Goal: Task Accomplishment & Management: Complete application form

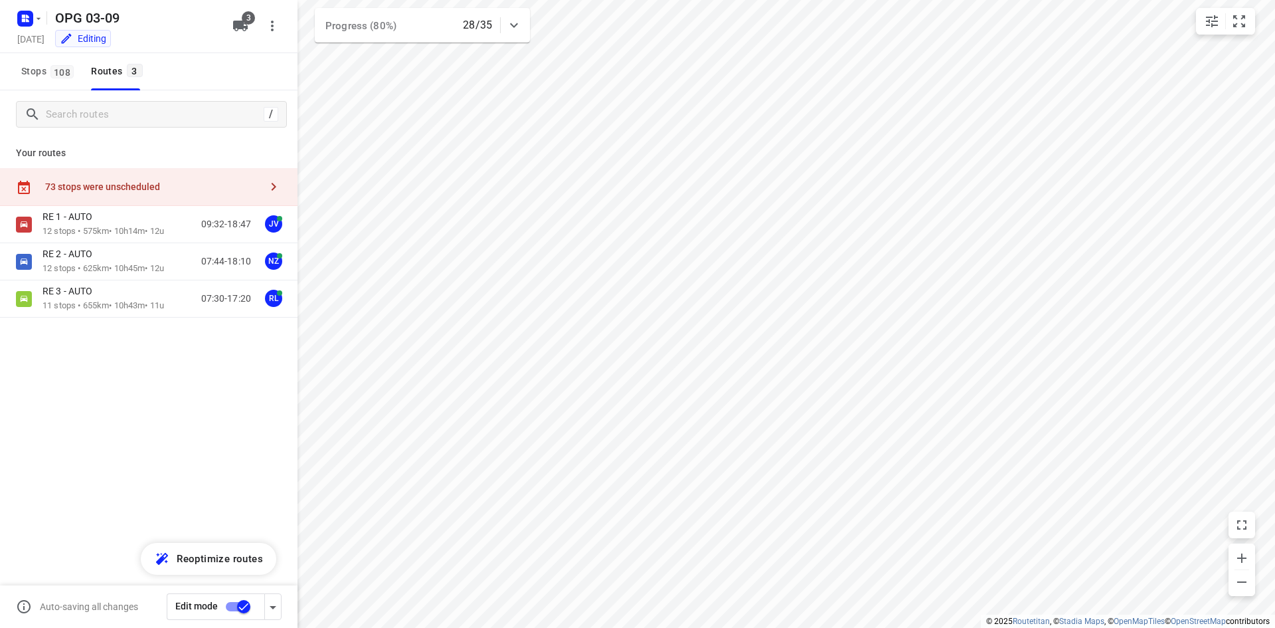
click at [29, 31] on div "OPG 03-09 Wednesday, Sep 03 Editing" at bounding box center [121, 26] width 213 height 47
click at [24, 27] on icon "button" at bounding box center [25, 18] width 21 height 21
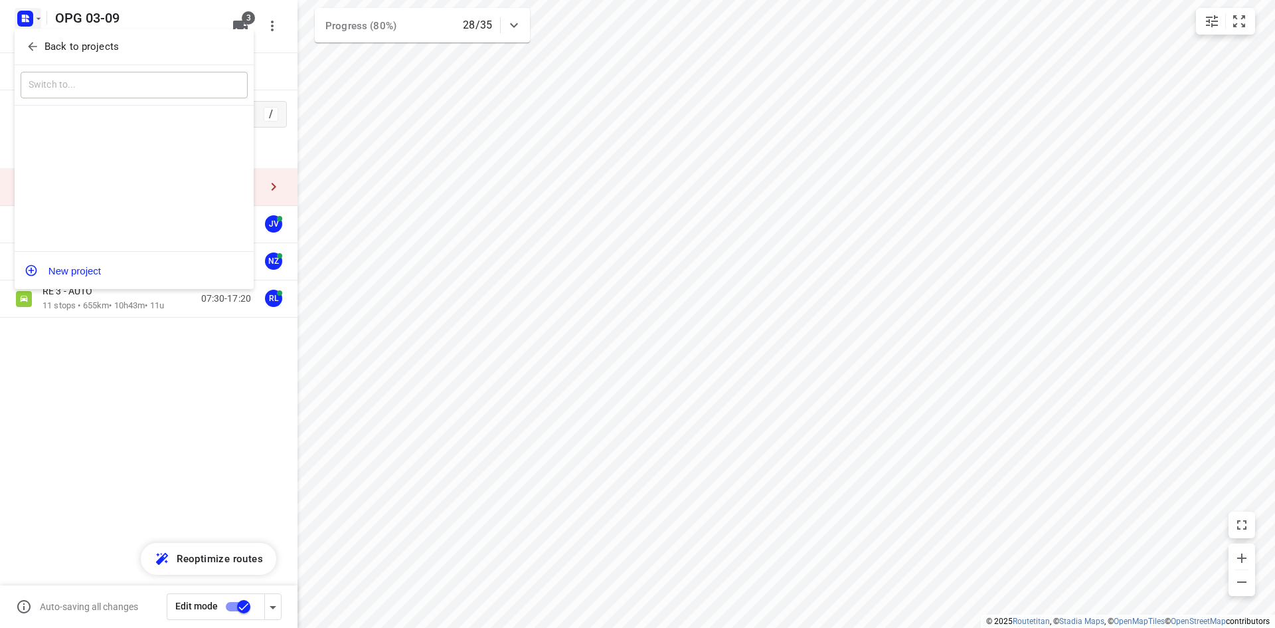
click at [24, 38] on button "Back to projects" at bounding box center [134, 47] width 227 height 22
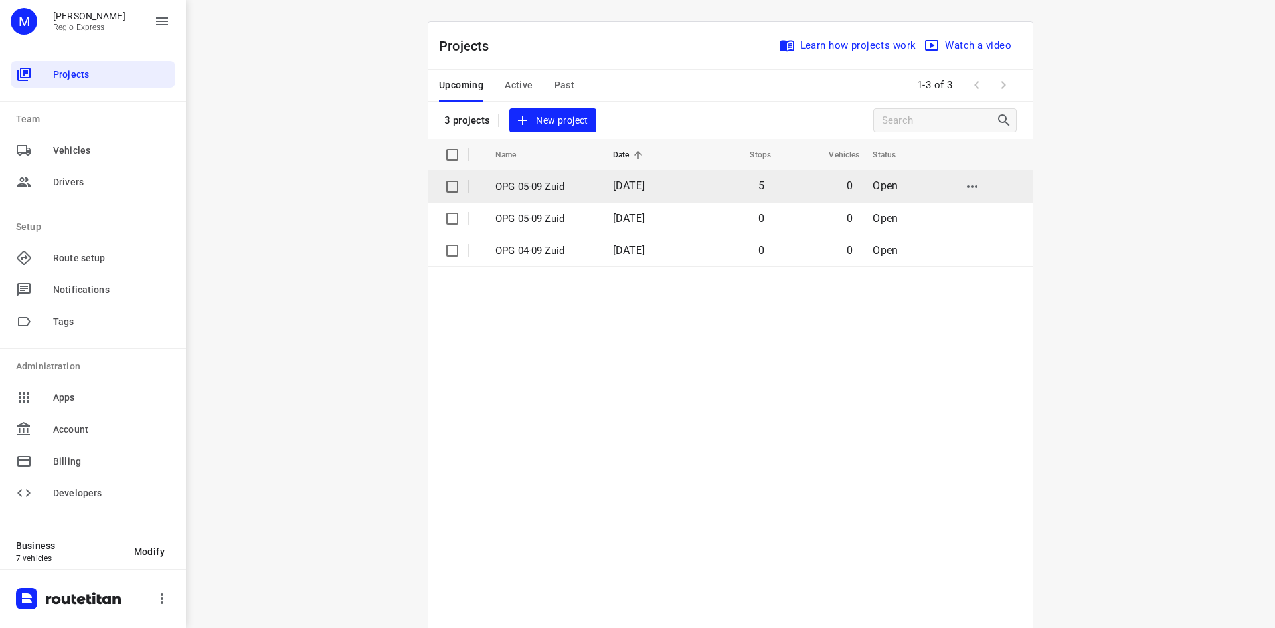
click at [557, 190] on p "OPG 05-09 Zuid" at bounding box center [545, 186] width 98 height 15
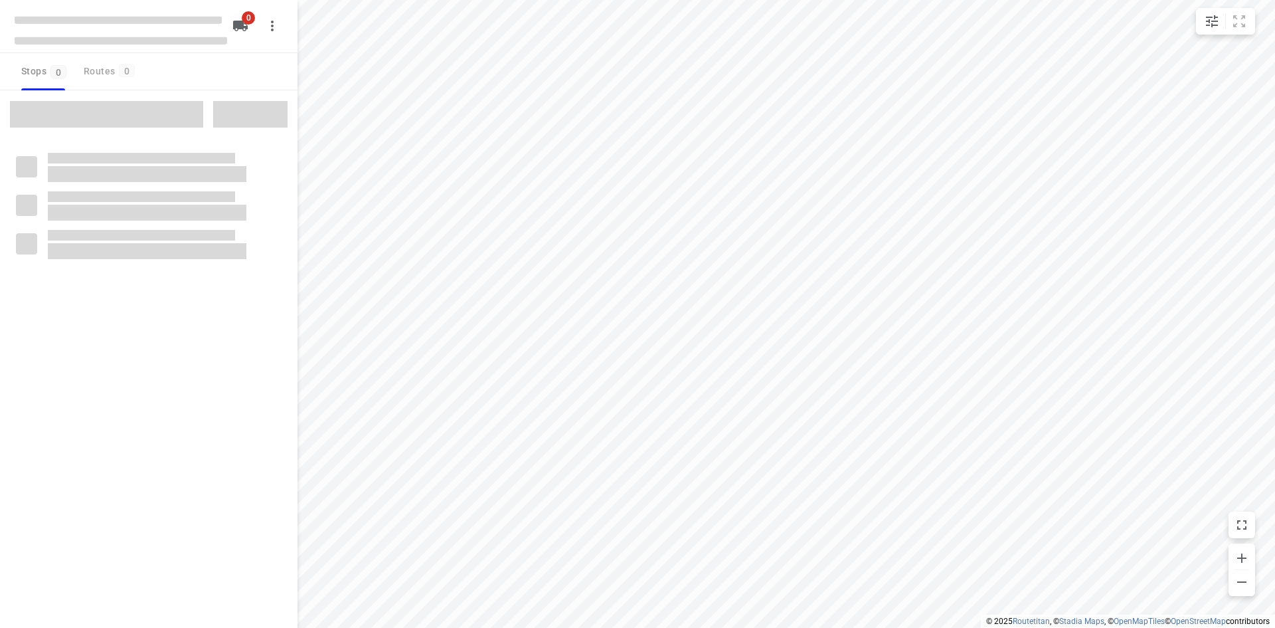
type input "distance"
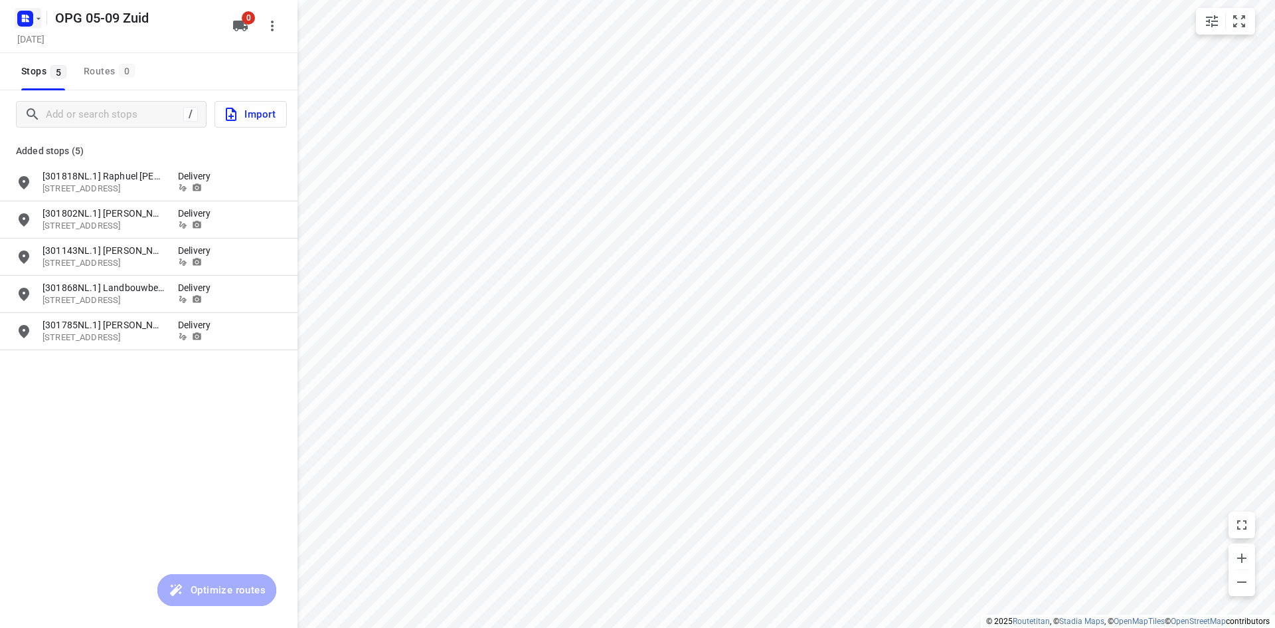
click at [37, 25] on button "button" at bounding box center [28, 18] width 27 height 21
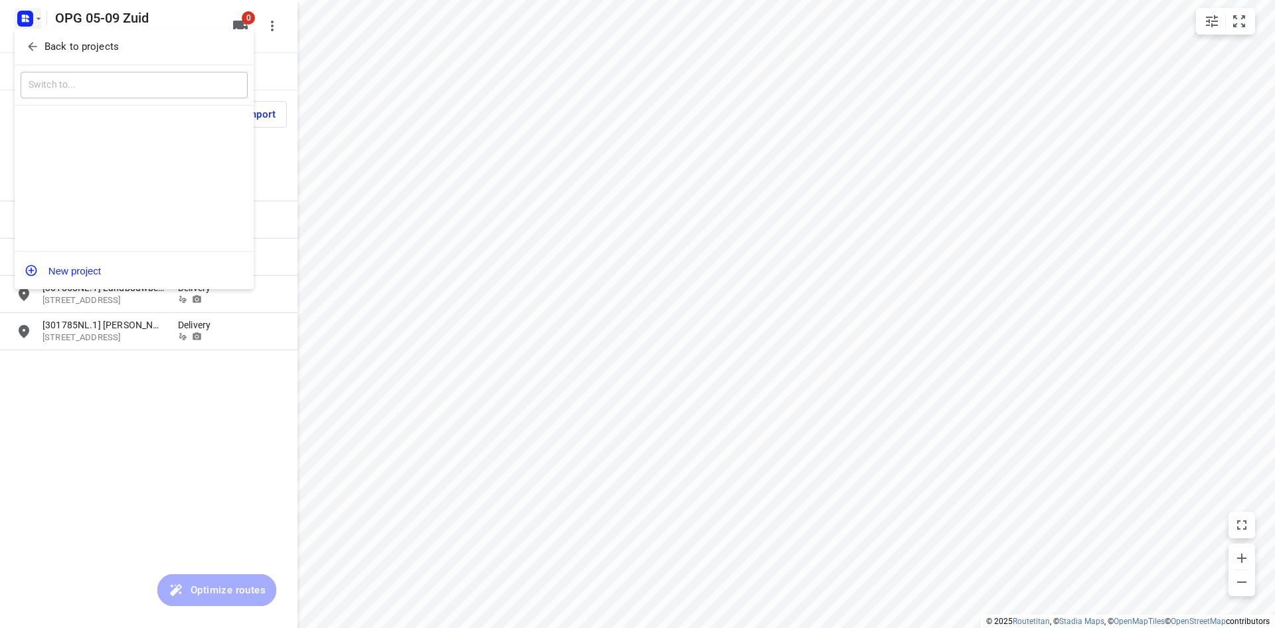
click at [39, 47] on icon "button" at bounding box center [32, 46] width 13 height 13
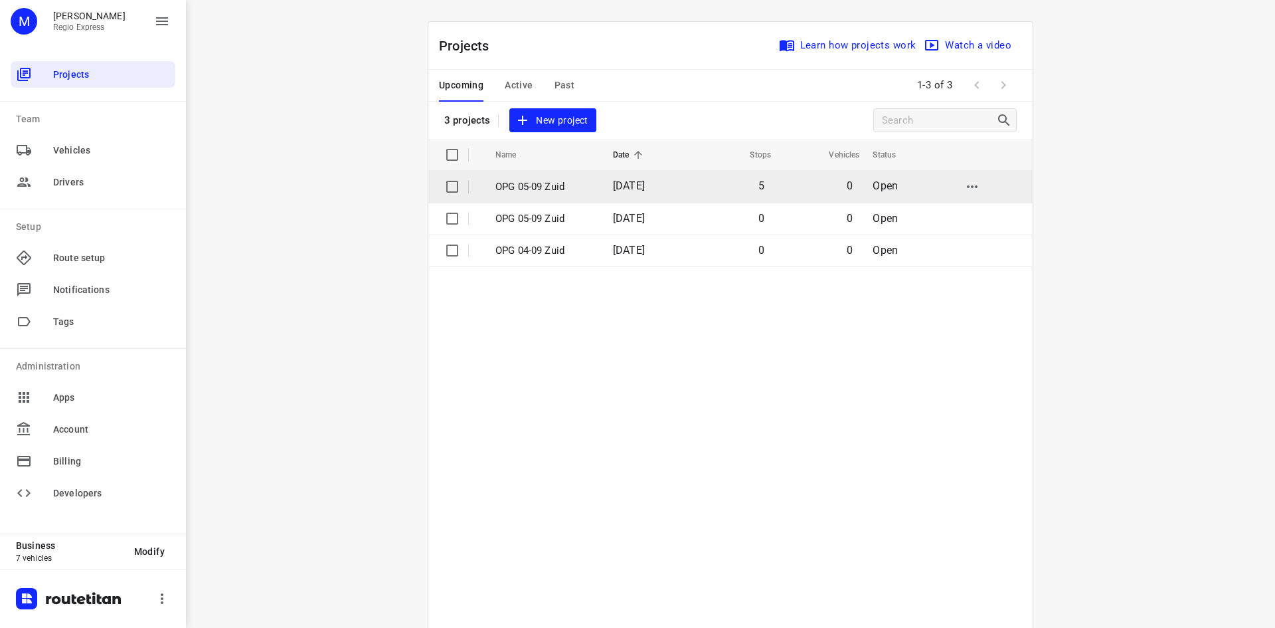
click at [645, 183] on span "[DATE]" at bounding box center [629, 185] width 32 height 13
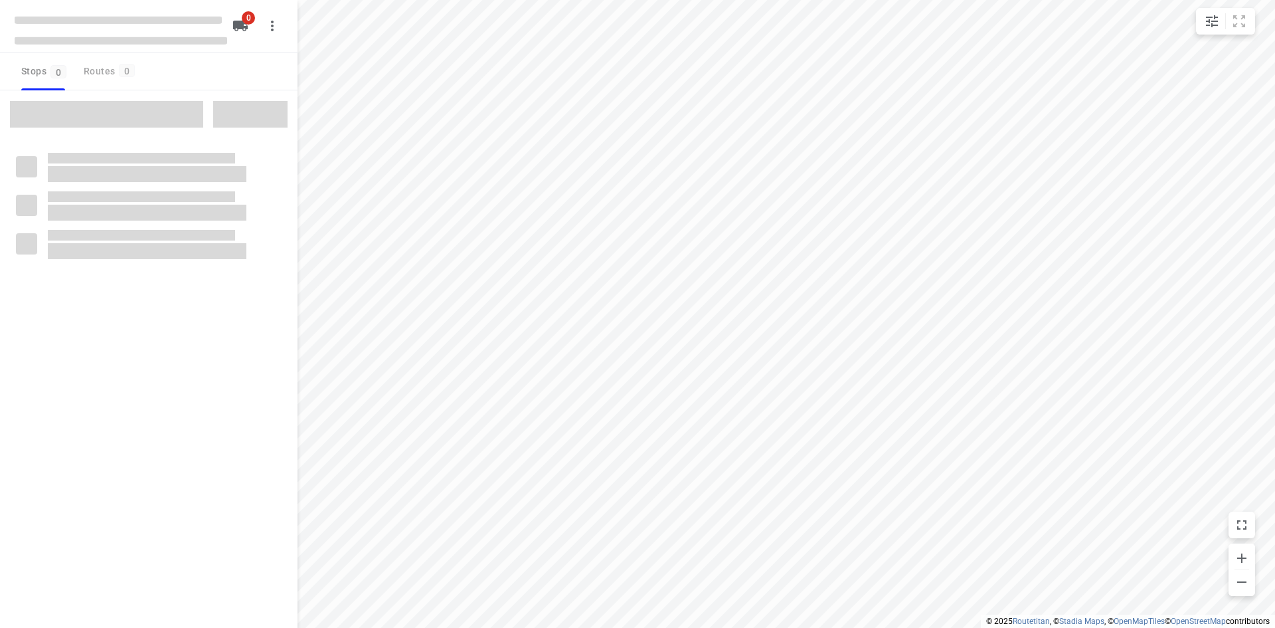
type input "distance"
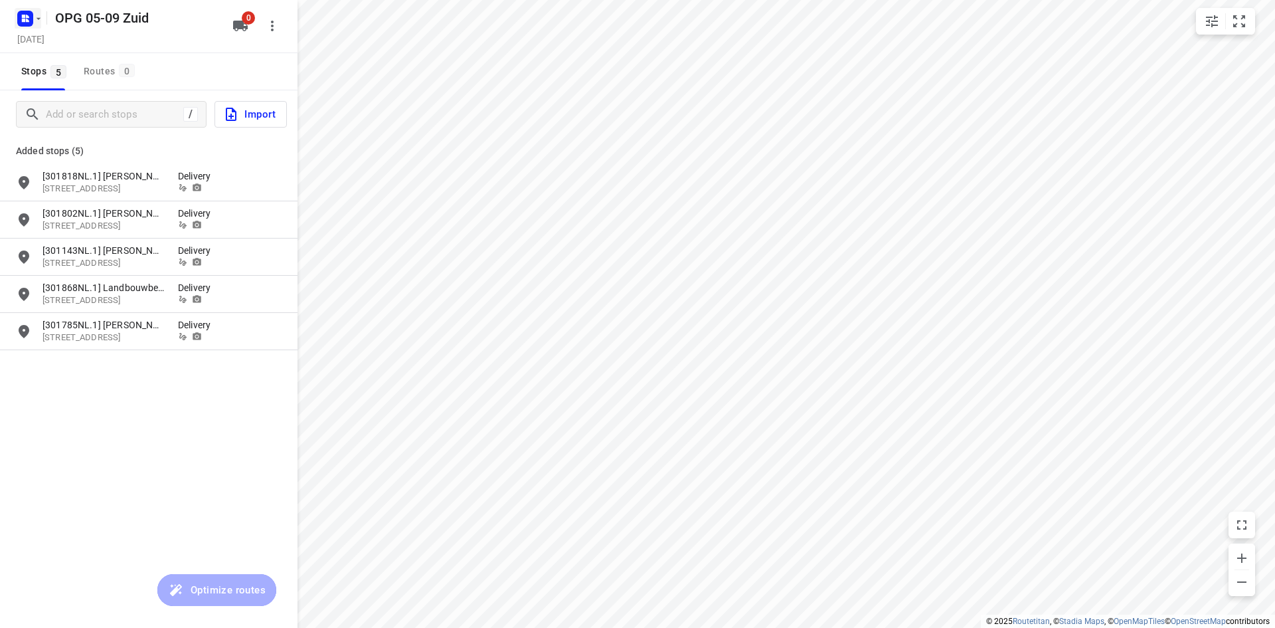
click at [34, 27] on icon "button" at bounding box center [25, 18] width 21 height 21
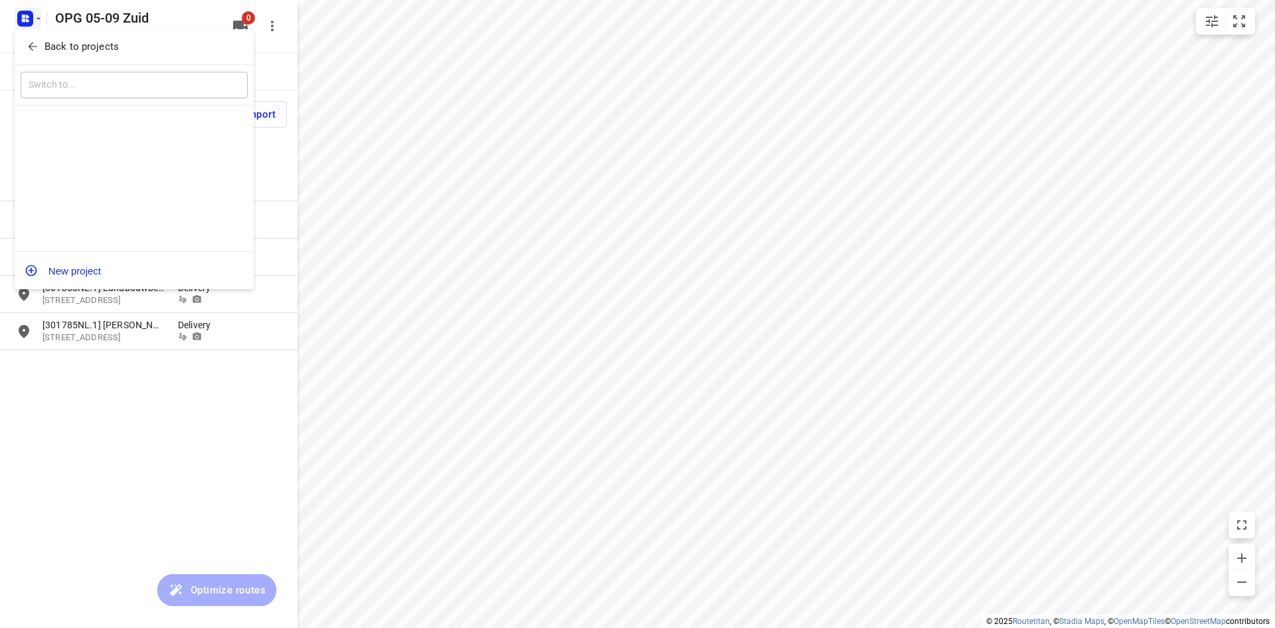
click at [39, 43] on icon "button" at bounding box center [32, 46] width 13 height 13
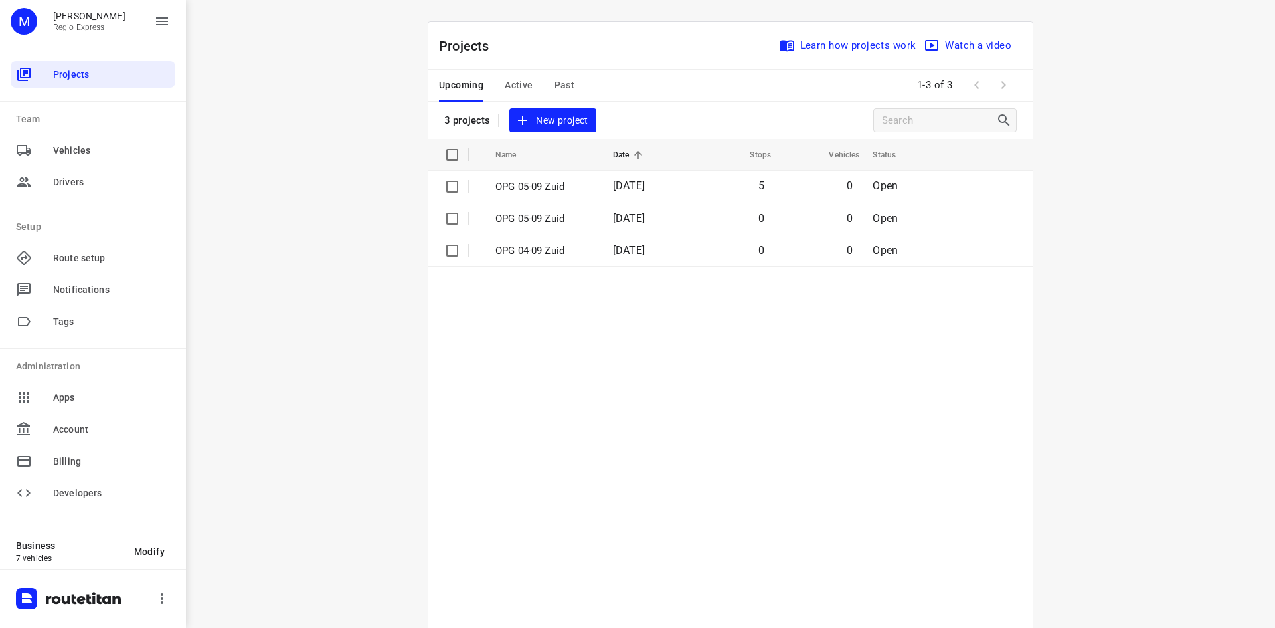
click at [510, 94] on button "Active" at bounding box center [519, 86] width 28 height 32
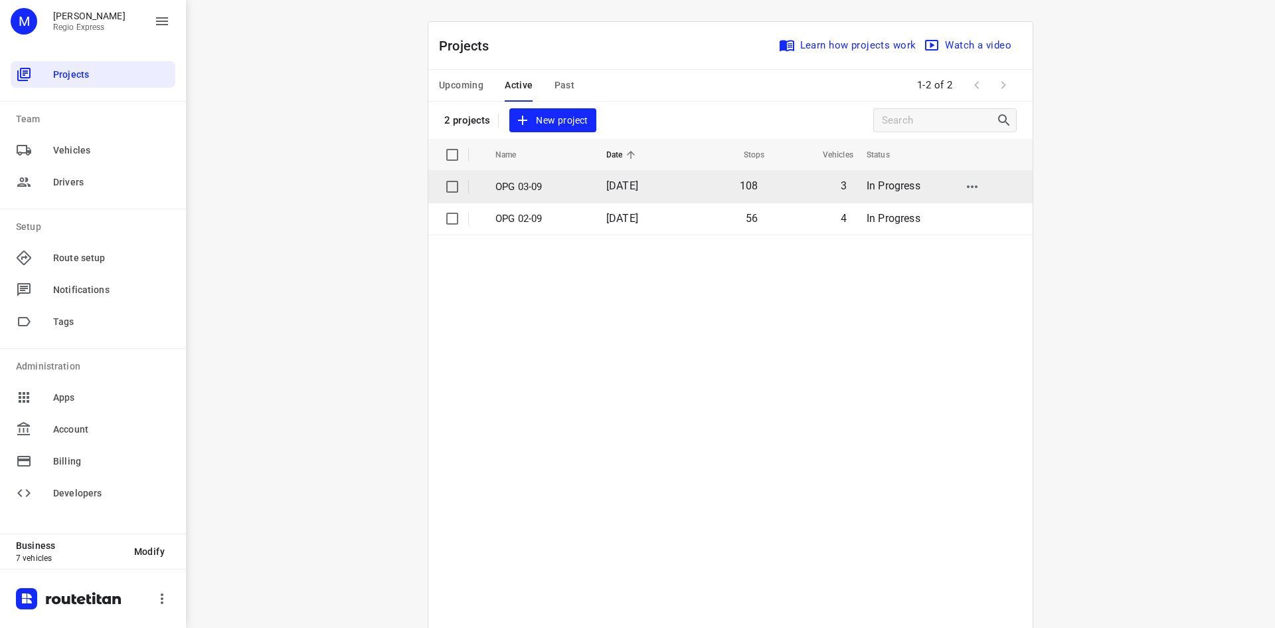
click at [638, 182] on span "[DATE]" at bounding box center [623, 185] width 32 height 13
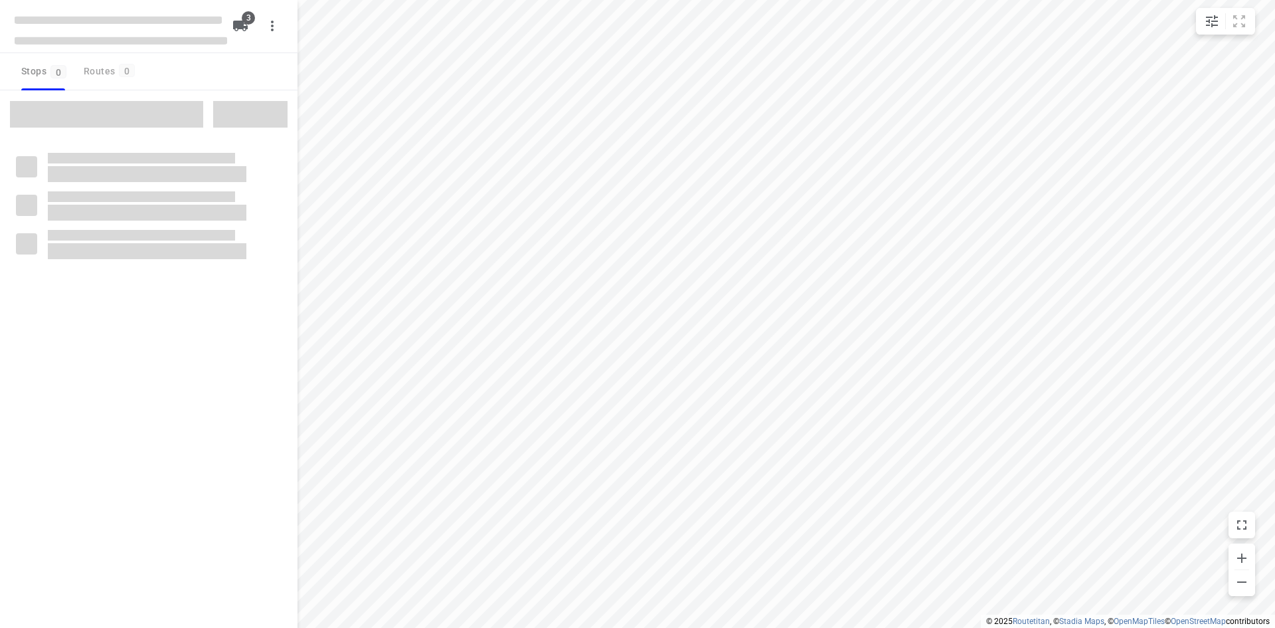
type input "distance"
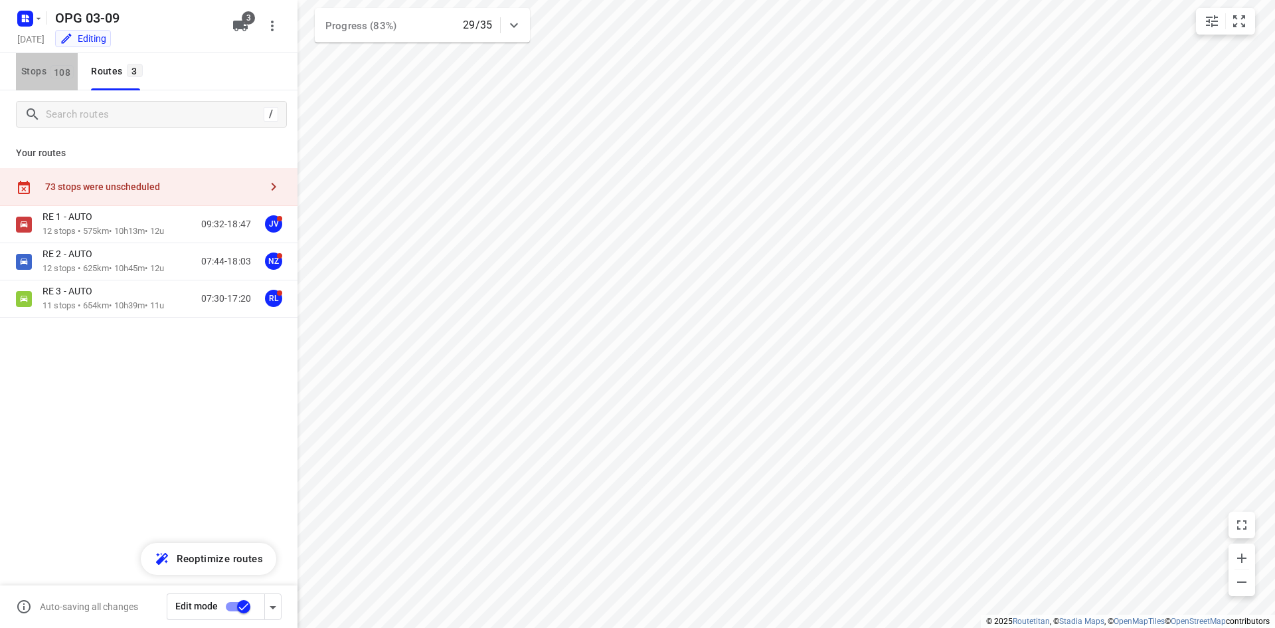
click at [50, 72] on span "108" at bounding box center [61, 71] width 23 height 13
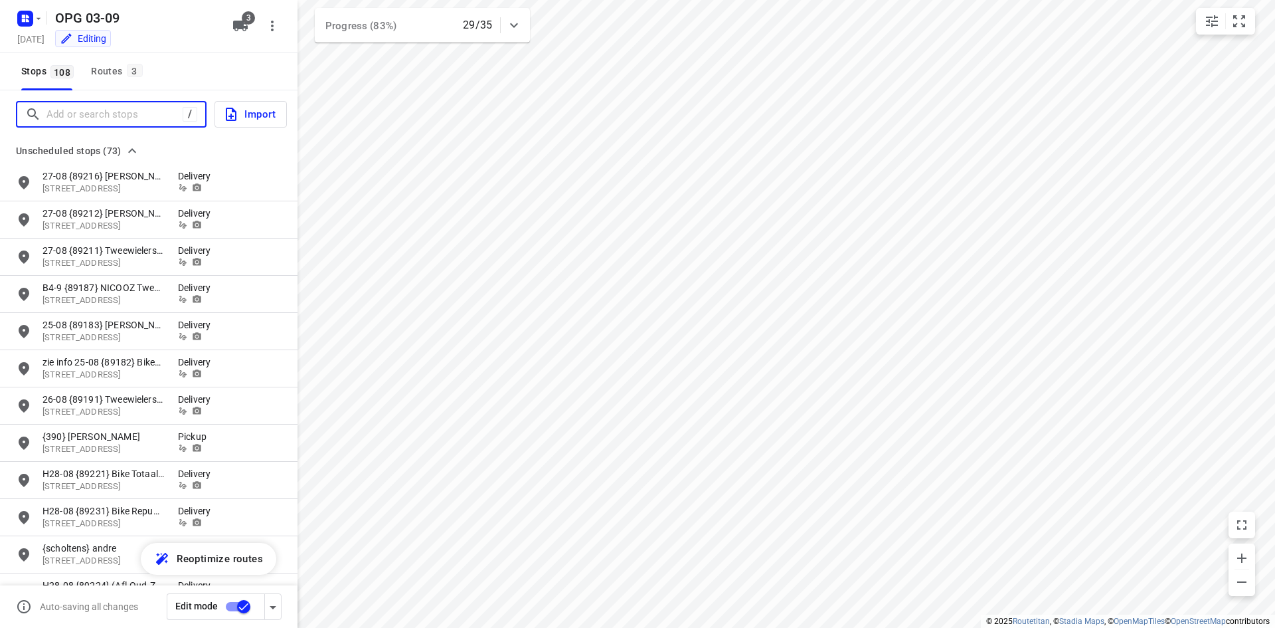
click at [54, 110] on input "Add or search stops" at bounding box center [115, 114] width 136 height 21
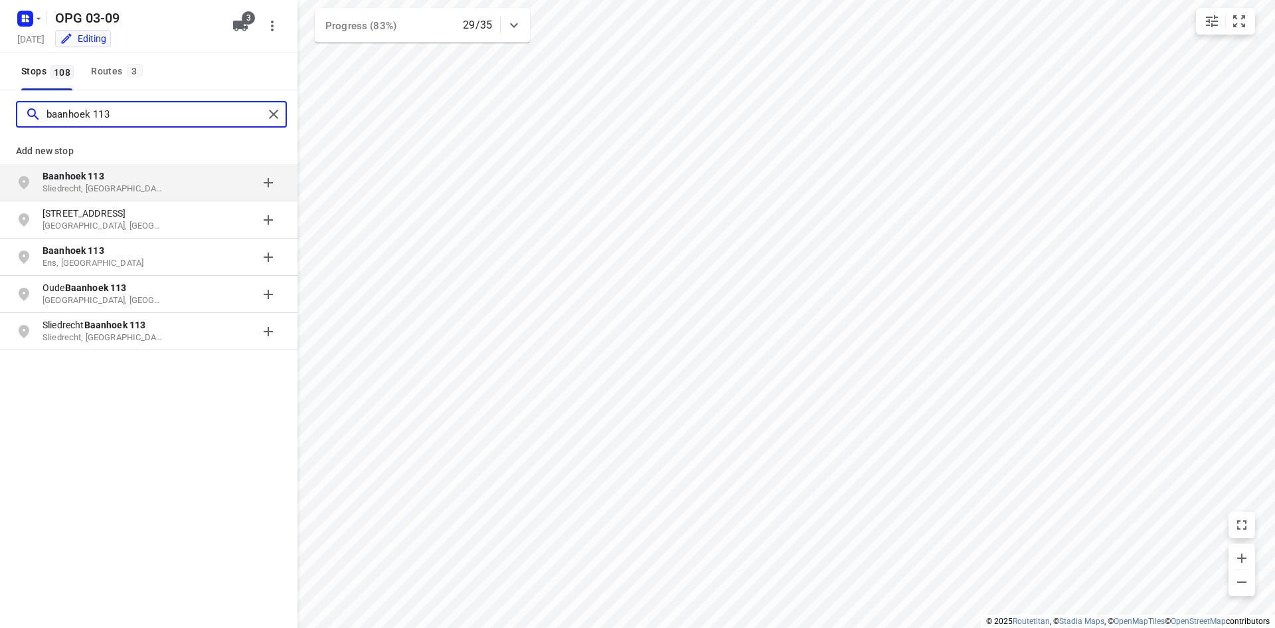
type input "baanhoek 113"
click at [118, 187] on p "Sliedrecht, [GEOGRAPHIC_DATA]" at bounding box center [104, 189] width 122 height 13
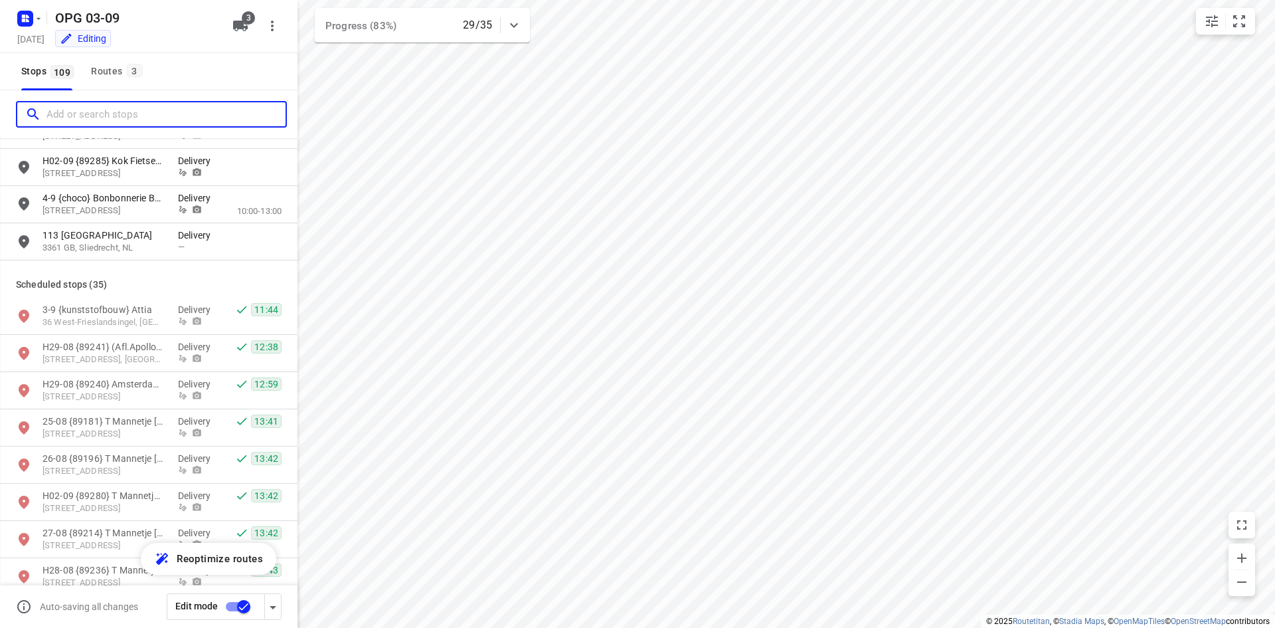
scroll to position [2657, 0]
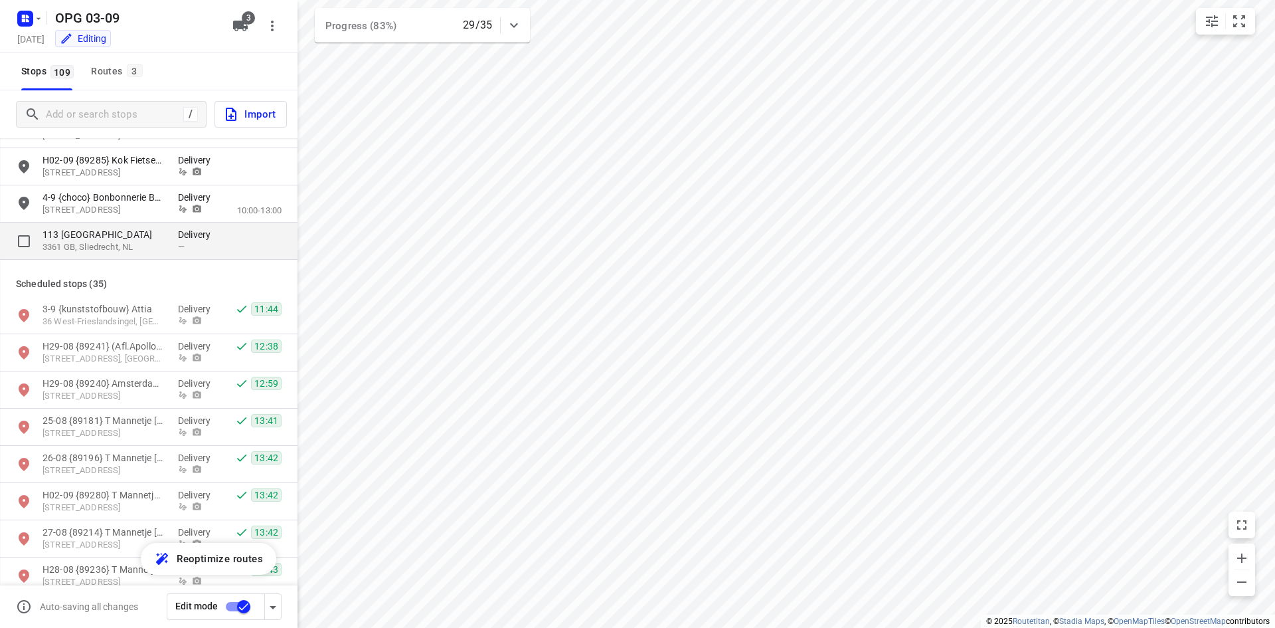
click at [128, 253] on p "3361 GB, Sliedrecht, NL" at bounding box center [104, 247] width 122 height 13
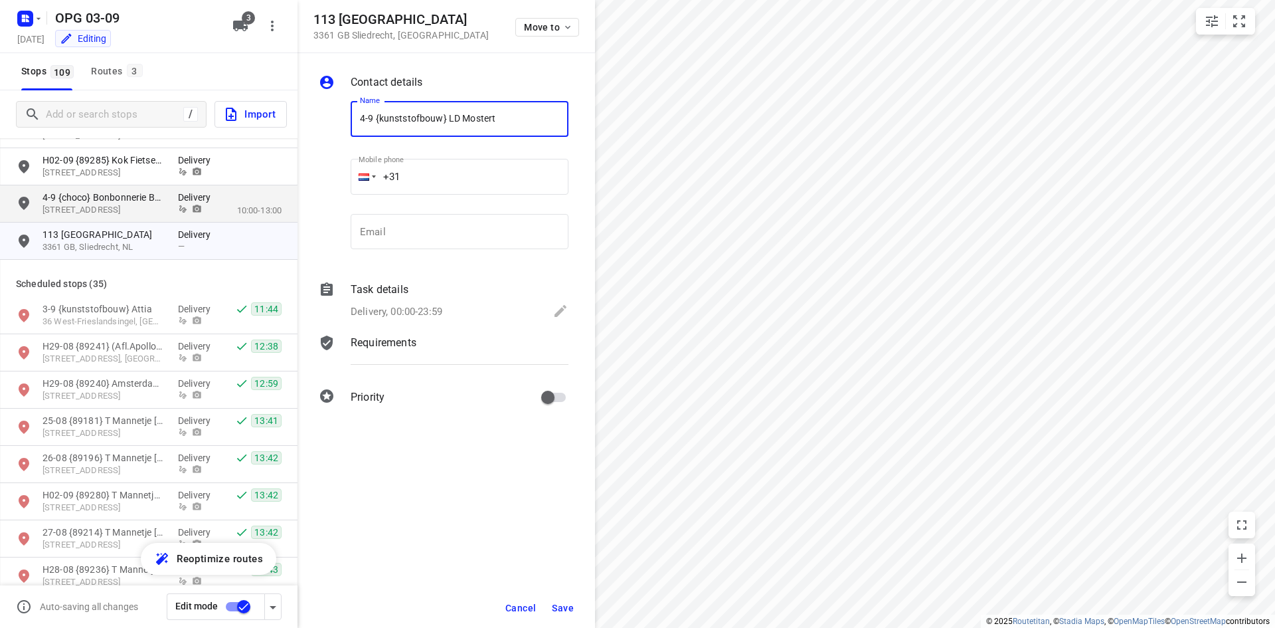
type input "4-9 {kunststofbouw} LD Mostert"
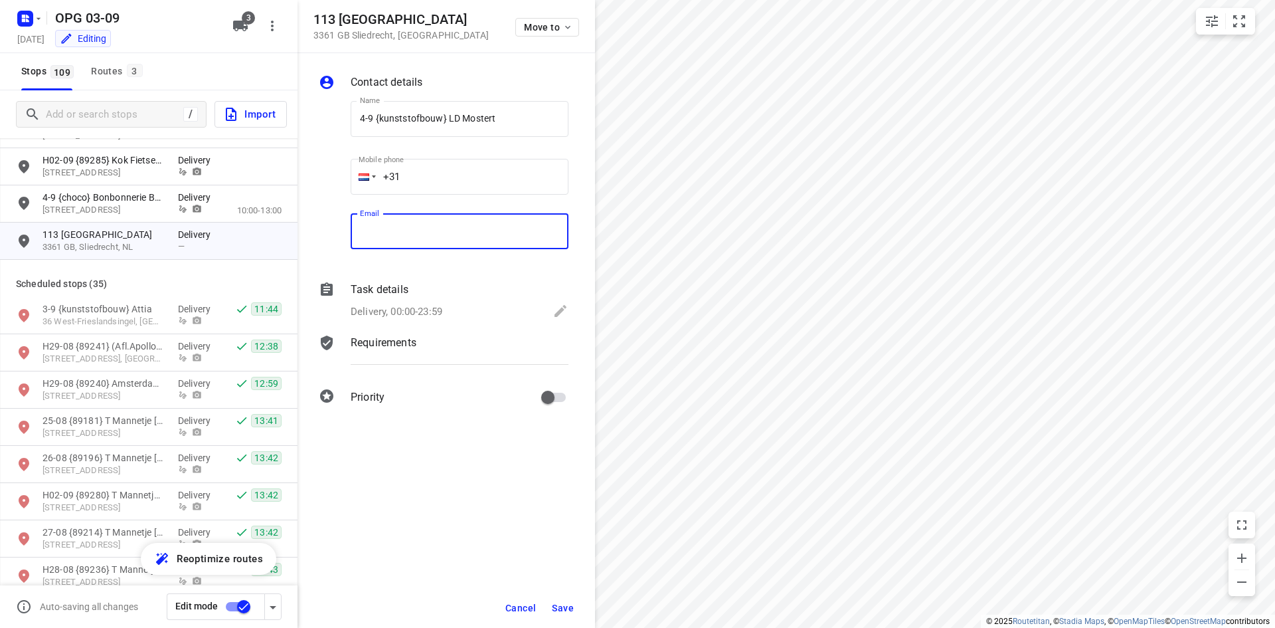
click at [439, 229] on input "email" at bounding box center [460, 232] width 218 height 36
paste input "[EMAIL_ADDRESS][DOMAIN_NAME]"
type input "[EMAIL_ADDRESS][DOMAIN_NAME]"
click at [508, 175] on input "+31" at bounding box center [460, 177] width 218 height 36
click at [470, 183] on input "+31" at bounding box center [460, 177] width 218 height 36
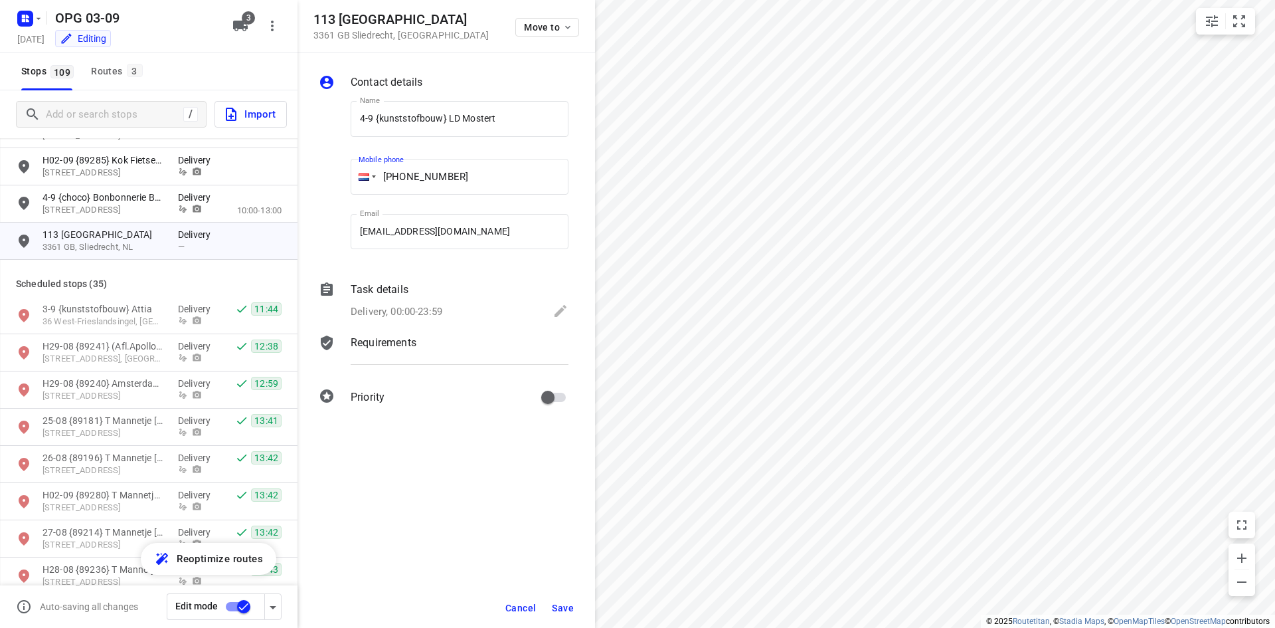
type input "[PHONE_NUMBER]"
click at [451, 302] on div "Task details Delivery, 00:00-23:59" at bounding box center [459, 301] width 223 height 45
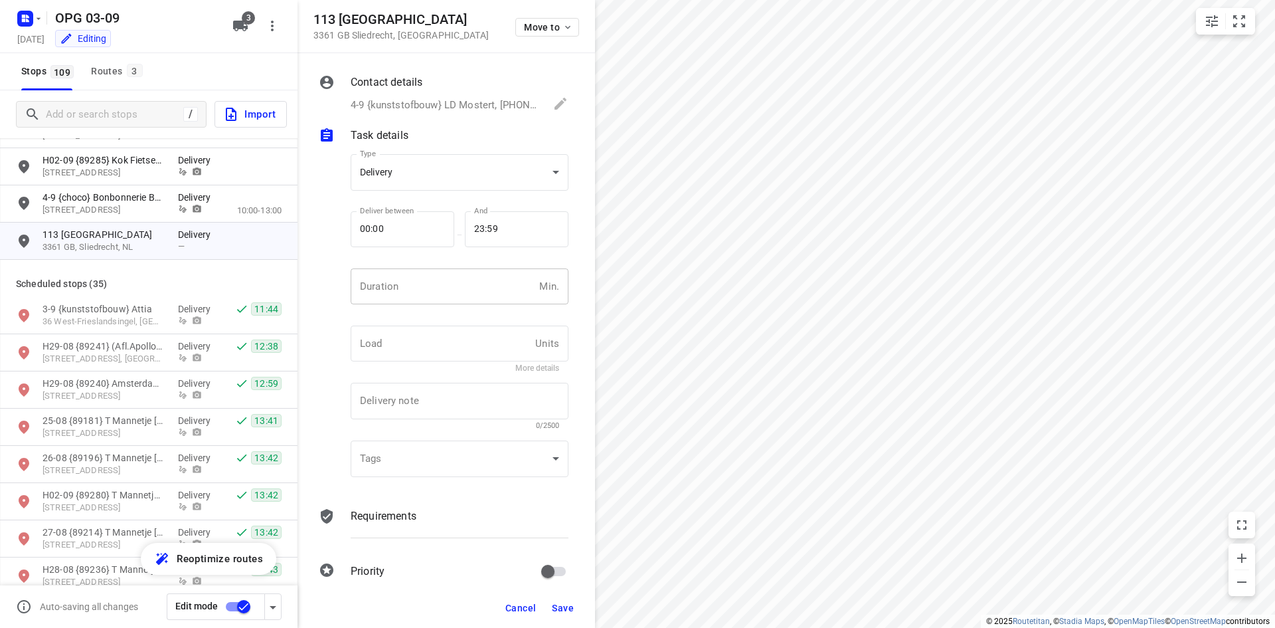
click at [434, 282] on input "number" at bounding box center [442, 286] width 183 height 36
type input "10"
type input "1"
click at [355, 523] on p "Requirements" at bounding box center [384, 516] width 66 height 16
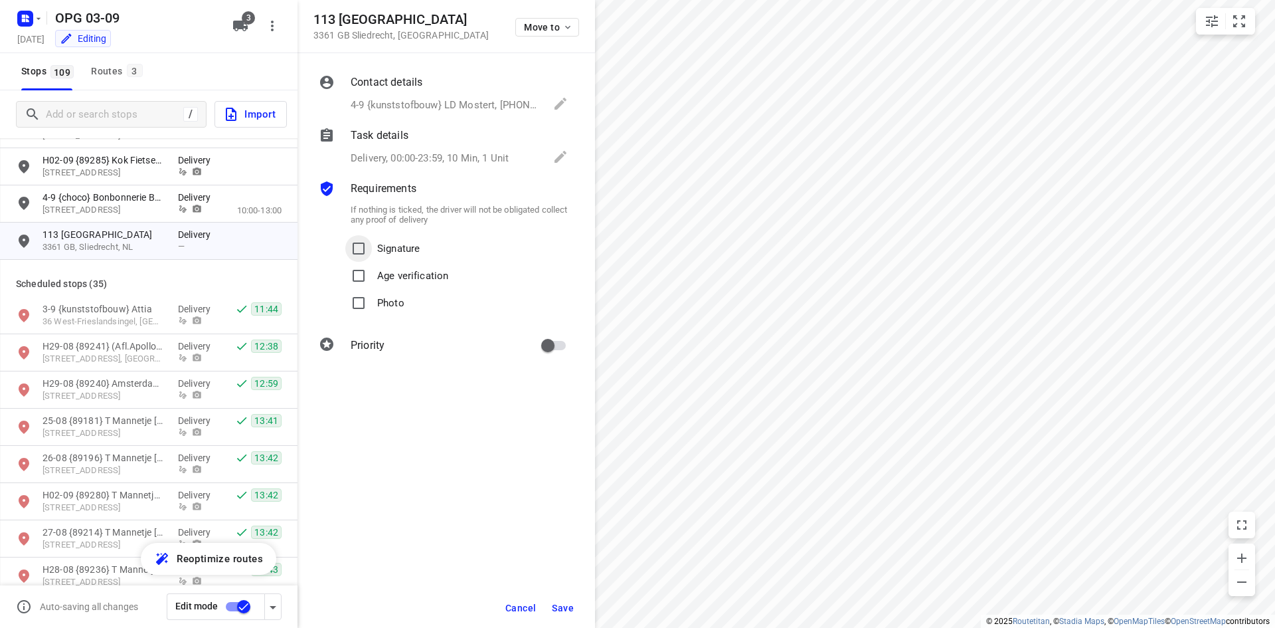
click at [365, 249] on input "Signature" at bounding box center [358, 248] width 27 height 27
checkbox input "true"
click at [353, 305] on input "Photo" at bounding box center [358, 303] width 27 height 27
checkbox input "true"
click at [540, 343] on input "primary checkbox" at bounding box center [548, 345] width 76 height 25
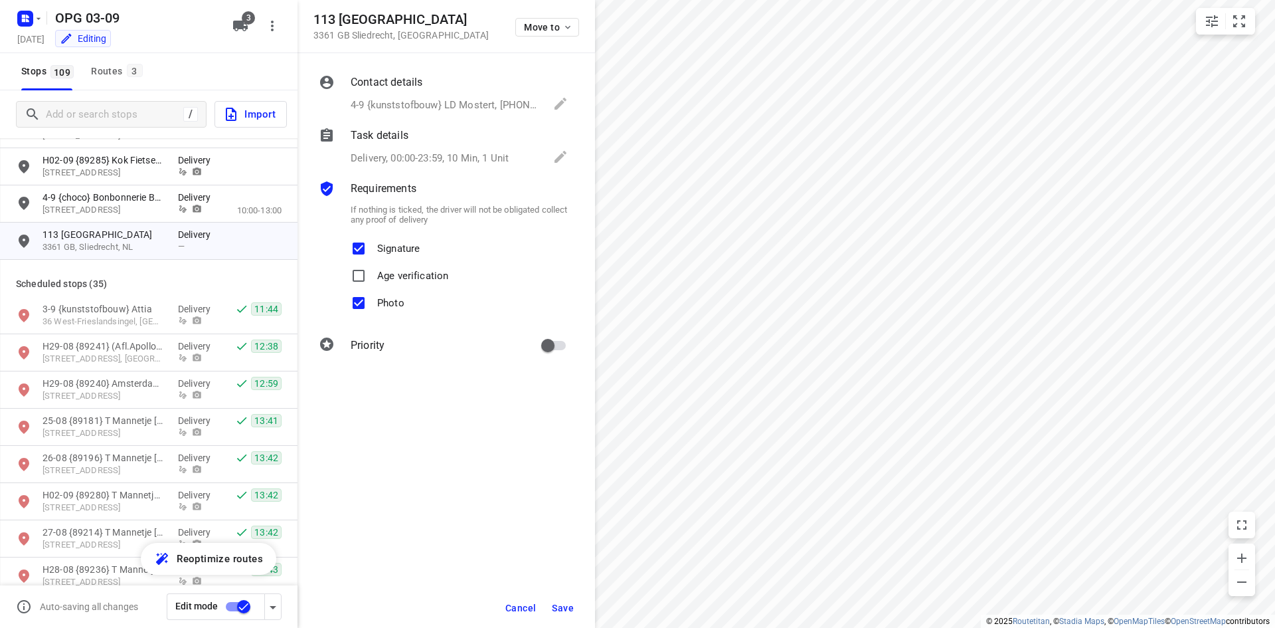
checkbox input "true"
click at [557, 606] on span "Save" at bounding box center [563, 608] width 22 height 11
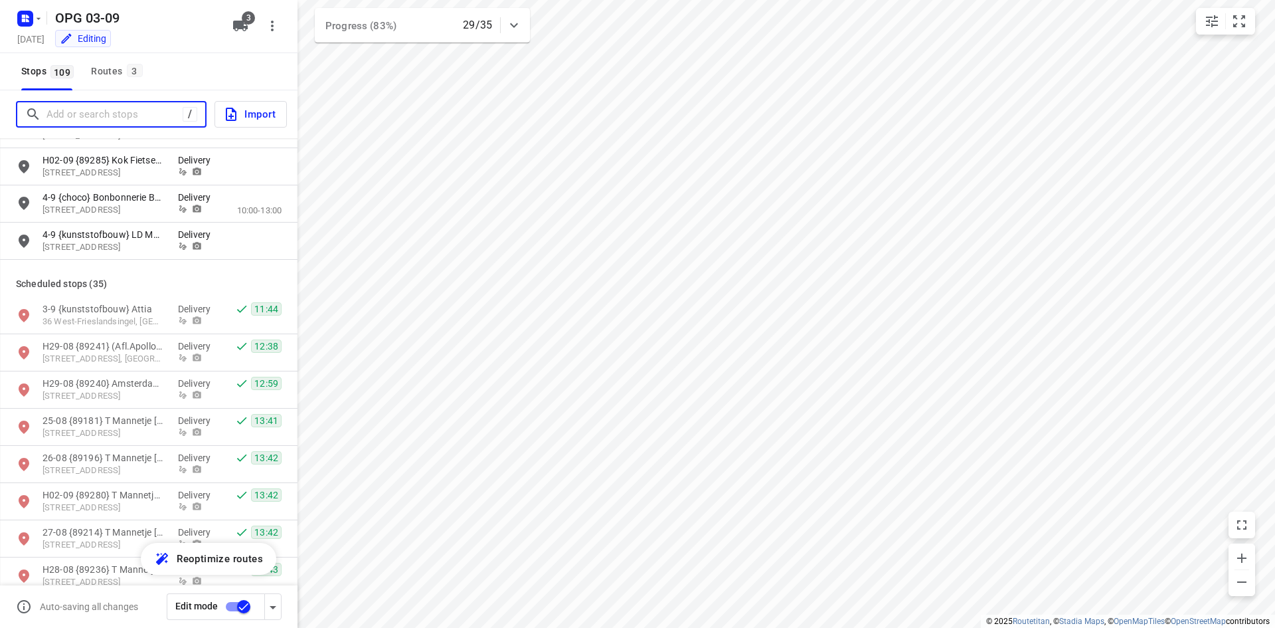
click at [125, 110] on input "Add or search stops" at bounding box center [115, 114] width 136 height 21
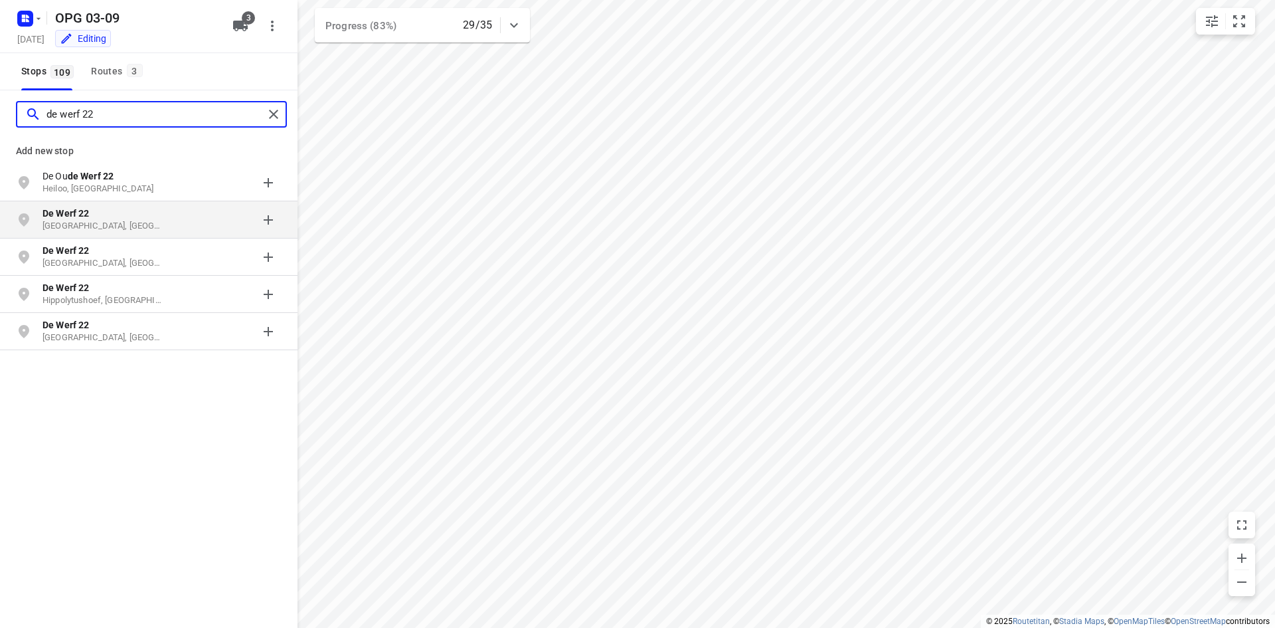
type input "de werf 22"
click at [108, 218] on p "De Werf 22" at bounding box center [104, 213] width 122 height 13
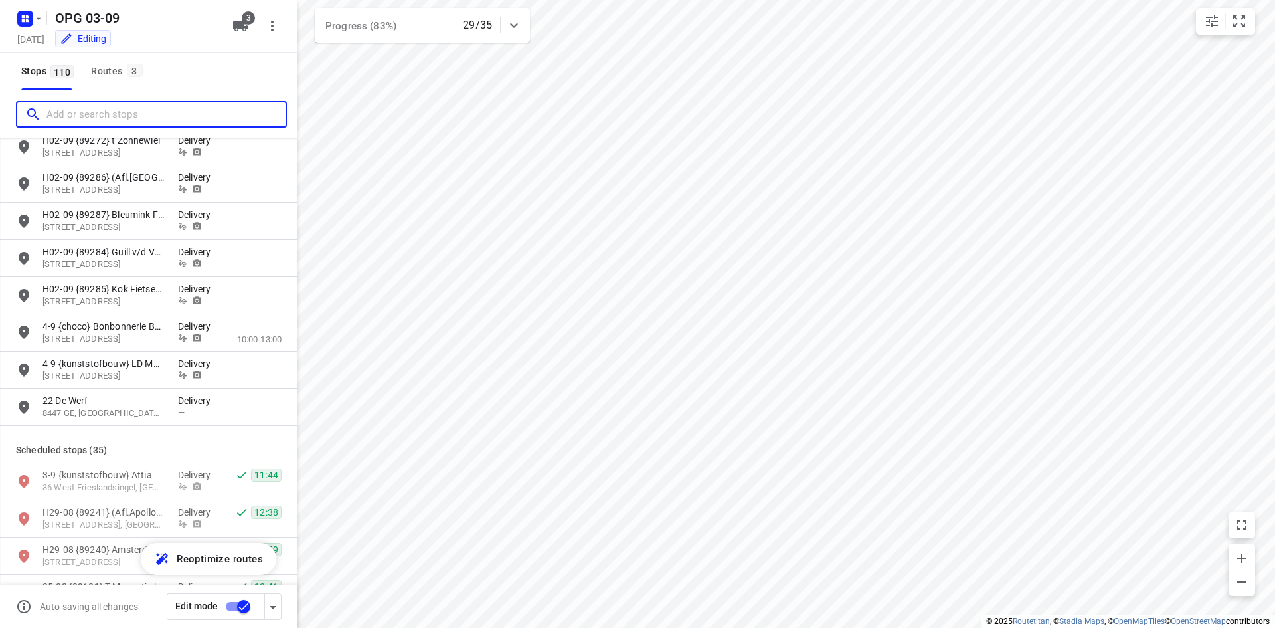
scroll to position [2790, 0]
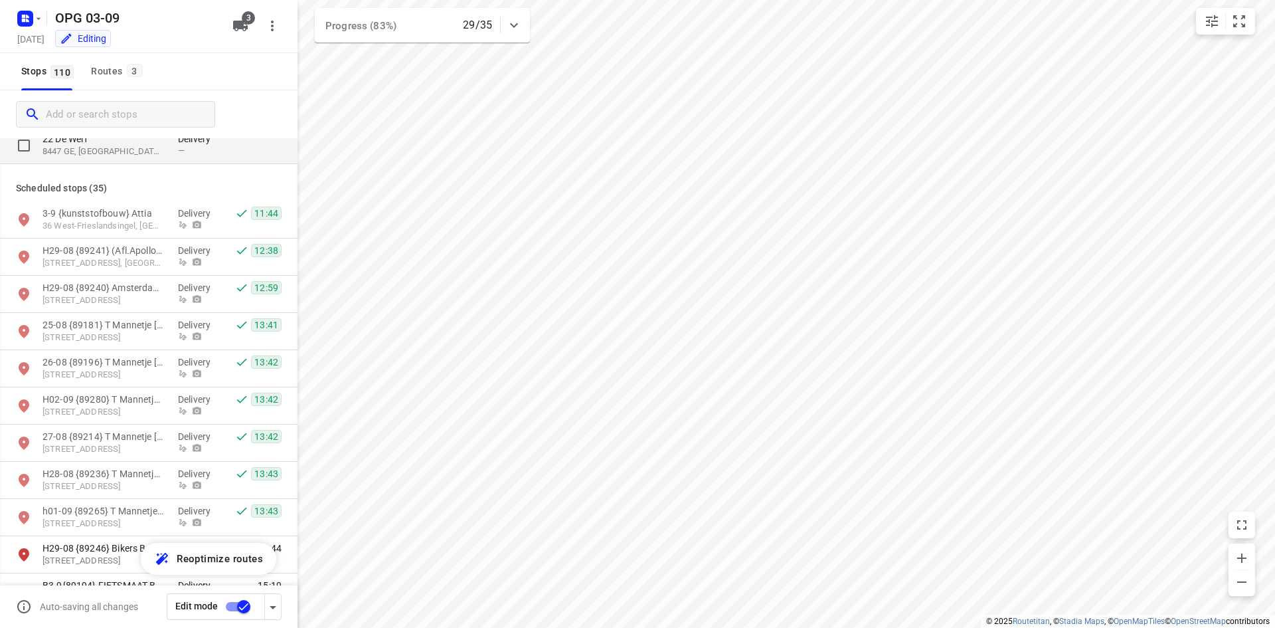
click at [178, 160] on div "22 De Werf 8447 GE, [GEOGRAPHIC_DATA], [GEOGRAPHIC_DATA] Delivery —" at bounding box center [149, 145] width 298 height 37
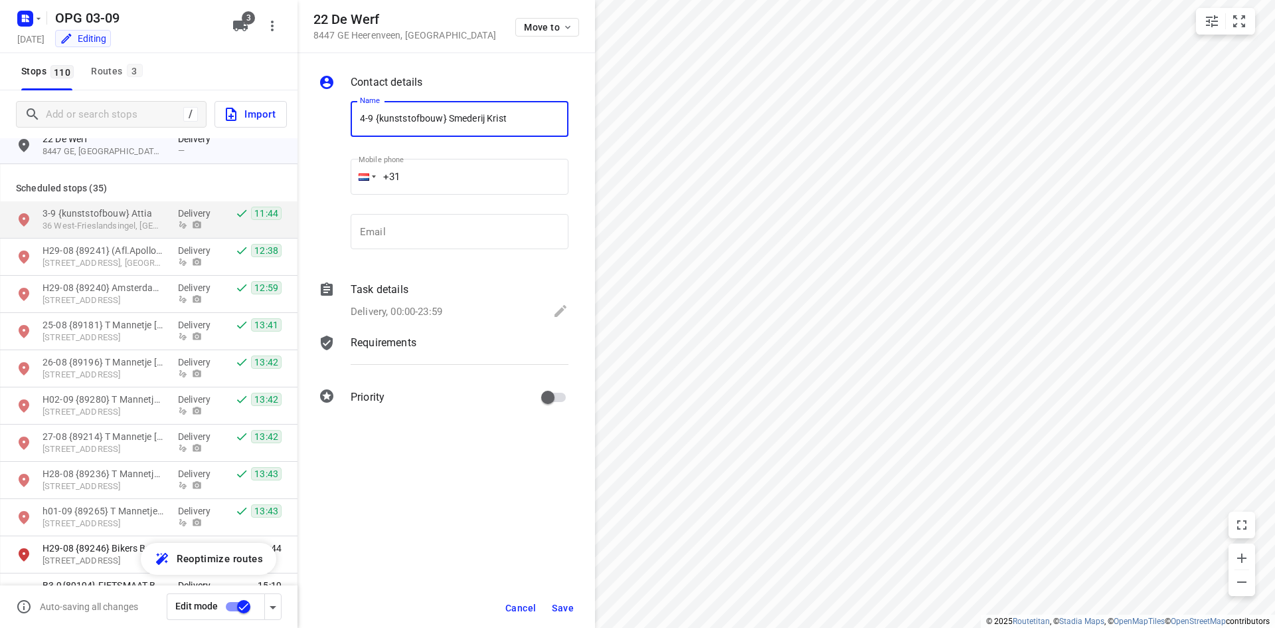
type input "4-9 {kunststofbouw} Smederij Krist"
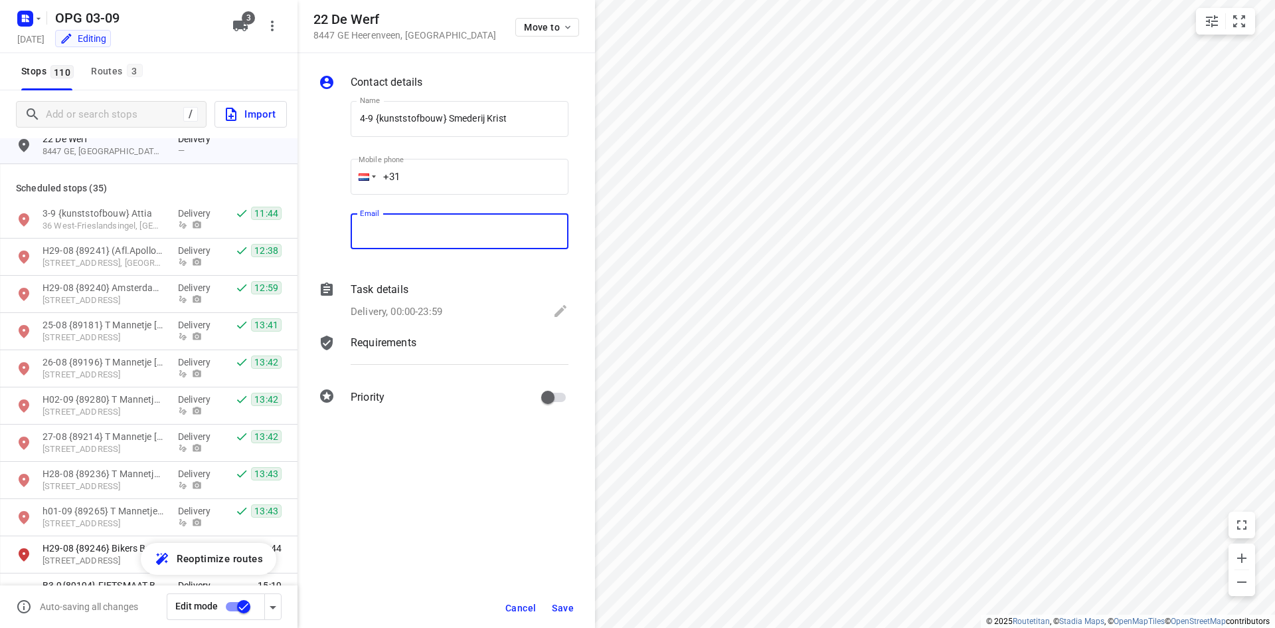
drag, startPoint x: 436, startPoint y: 223, endPoint x: 332, endPoint y: 223, distance: 103.6
click at [436, 223] on input "email" at bounding box center [460, 232] width 218 height 36
paste input "[EMAIL_ADDRESS][DOMAIN_NAME]"
type input "[EMAIL_ADDRESS][DOMAIN_NAME]"
click at [460, 186] on input "+31" at bounding box center [460, 177] width 218 height 36
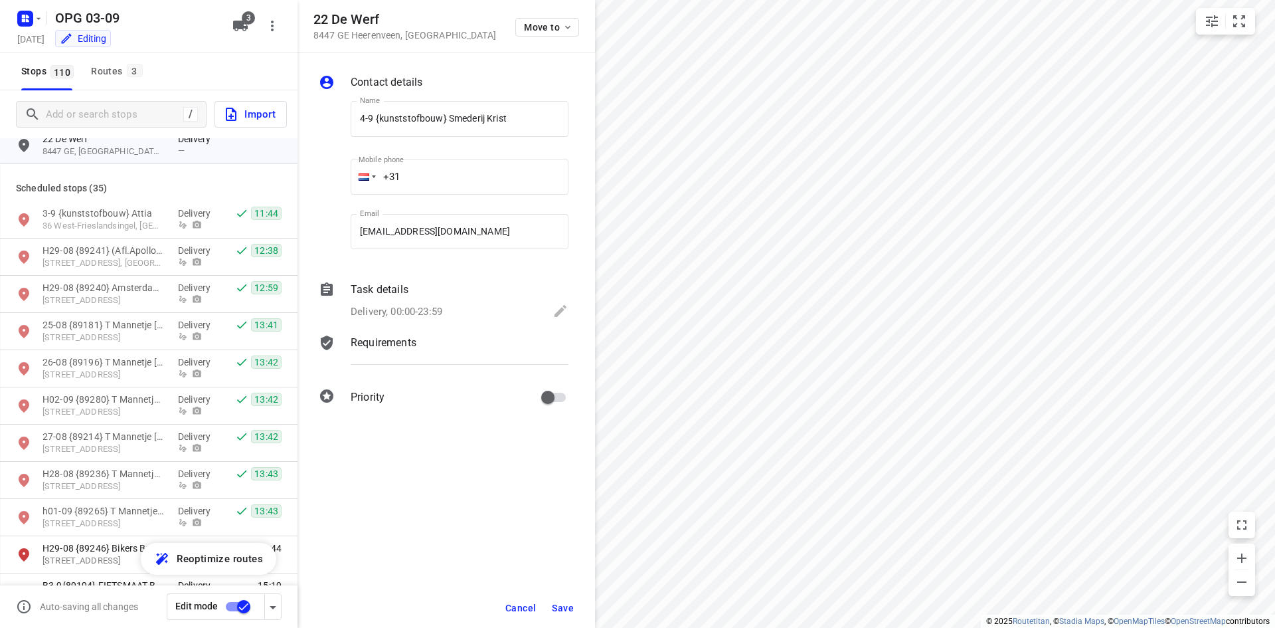
click at [457, 168] on input "+31" at bounding box center [460, 177] width 218 height 36
type input "[PHONE_NUMBER]"
drag, startPoint x: 441, startPoint y: 312, endPoint x: 393, endPoint y: 318, distance: 48.8
click at [441, 312] on p "Delivery, 00:00-23:59" at bounding box center [397, 311] width 92 height 15
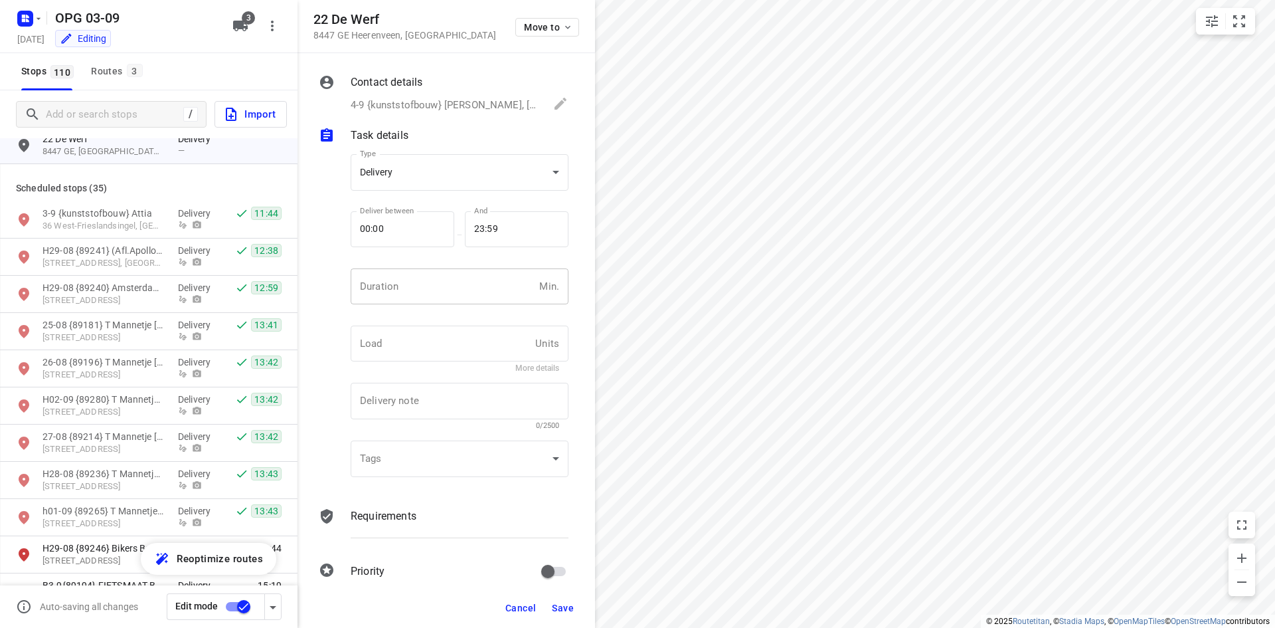
click at [408, 290] on input "number" at bounding box center [442, 286] width 183 height 36
type input "10"
type input "1"
click at [372, 516] on p "Requirements" at bounding box center [384, 516] width 66 height 16
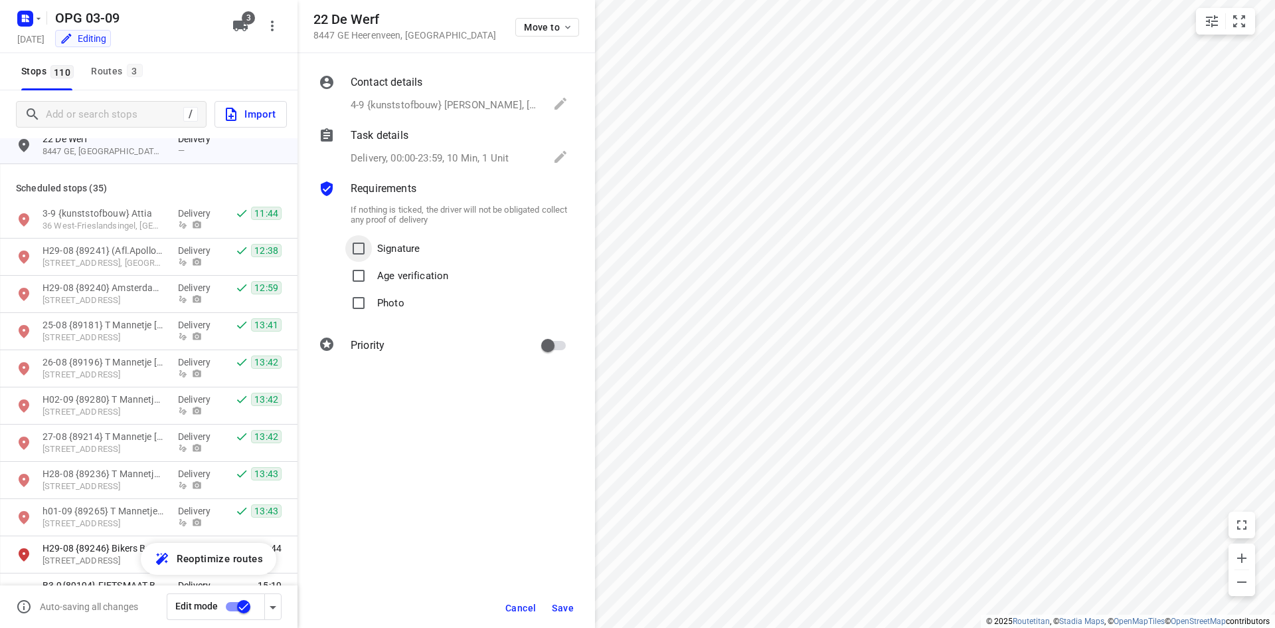
click at [365, 237] on input "Signature" at bounding box center [358, 248] width 27 height 27
checkbox input "true"
click at [365, 304] on input "Photo" at bounding box center [358, 303] width 27 height 27
checkbox input "true"
click at [554, 348] on input "primary checkbox" at bounding box center [548, 345] width 76 height 25
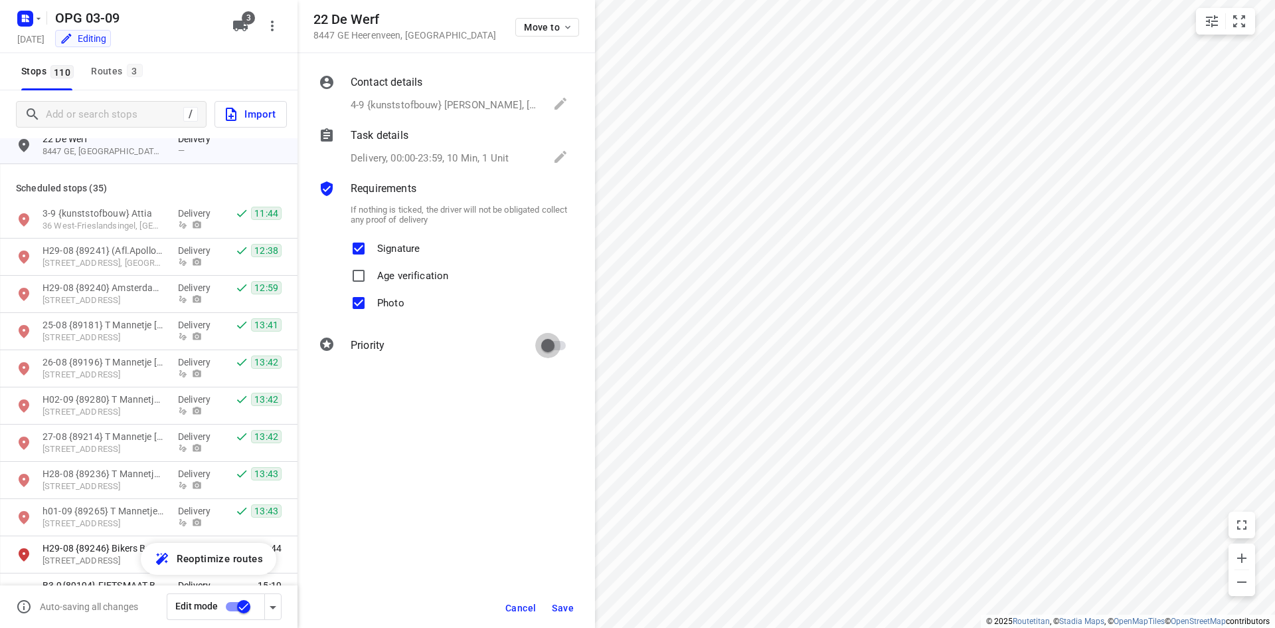
checkbox input "true"
click at [553, 600] on button "Save" at bounding box center [563, 608] width 33 height 24
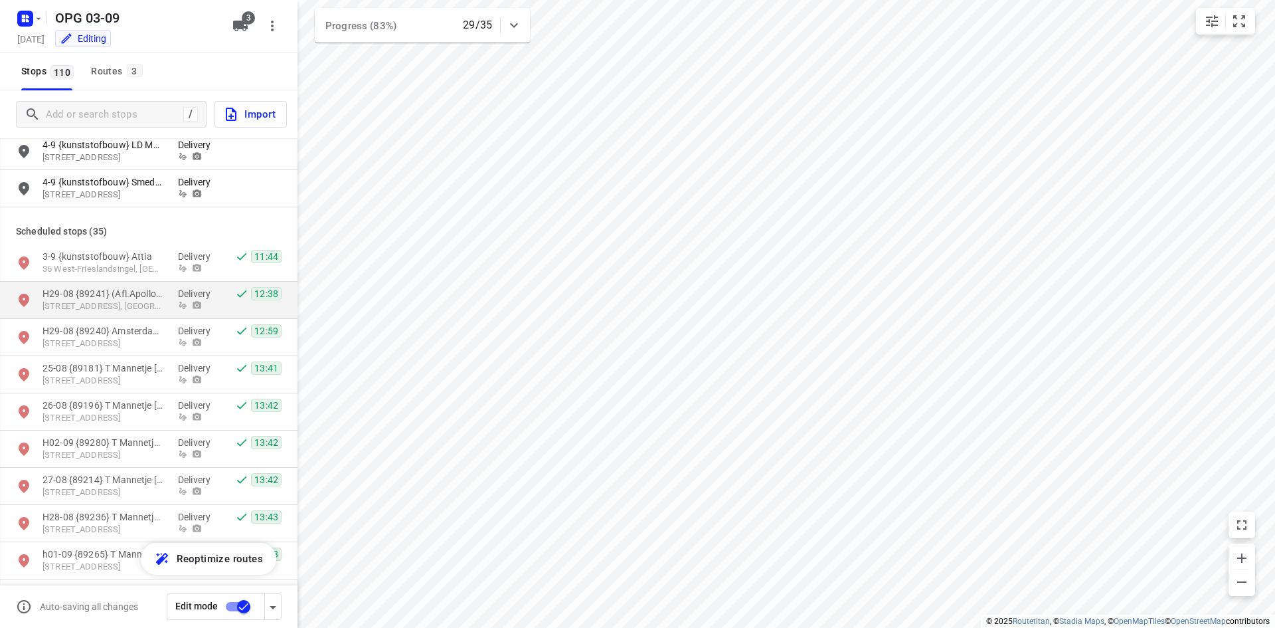
scroll to position [2724, 0]
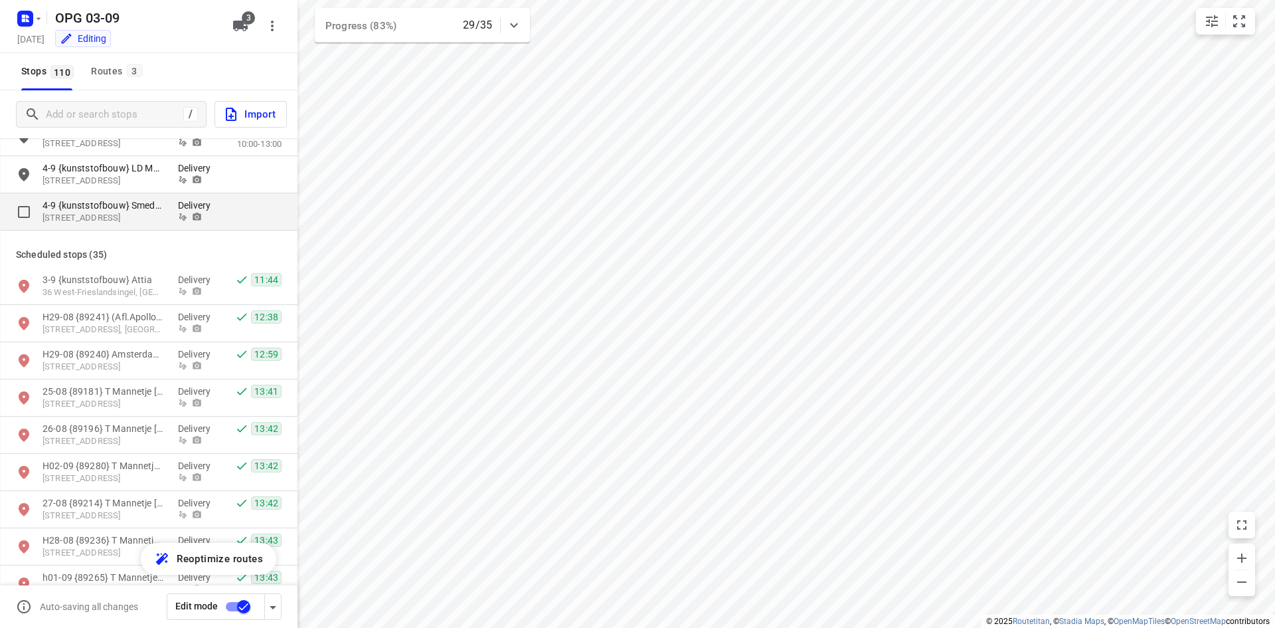
click at [154, 221] on p "[STREET_ADDRESS]" at bounding box center [104, 218] width 122 height 13
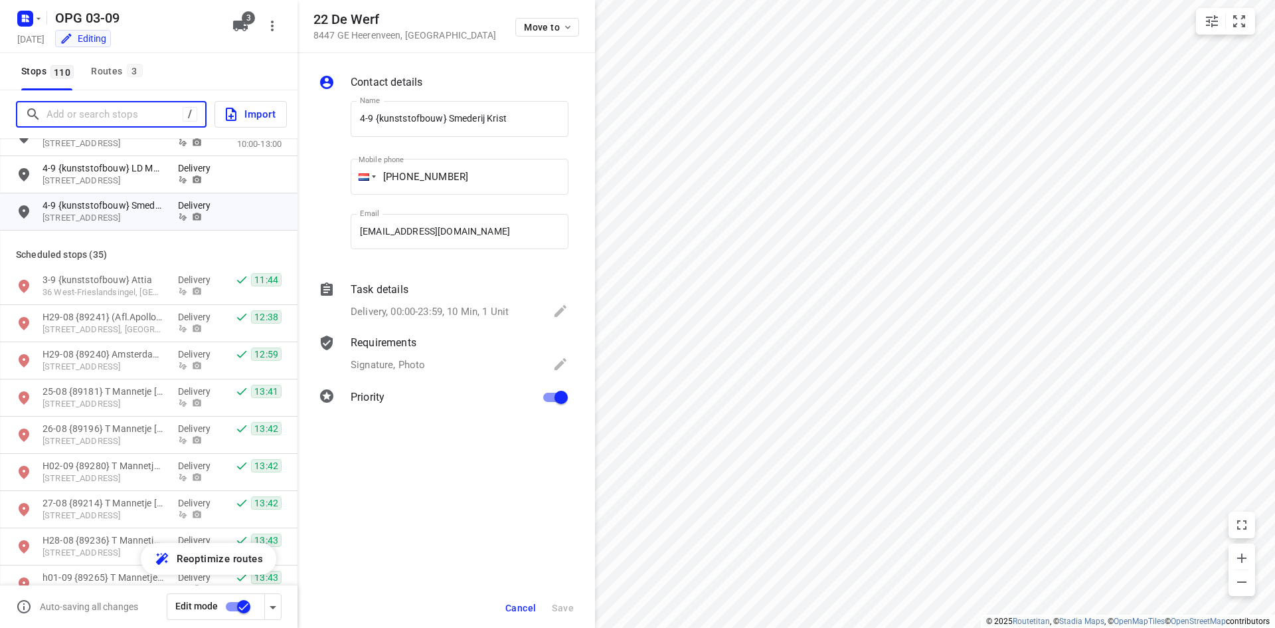
click at [110, 114] on input "Add or search stops" at bounding box center [115, 114] width 136 height 21
click at [521, 610] on span "Cancel" at bounding box center [521, 608] width 31 height 11
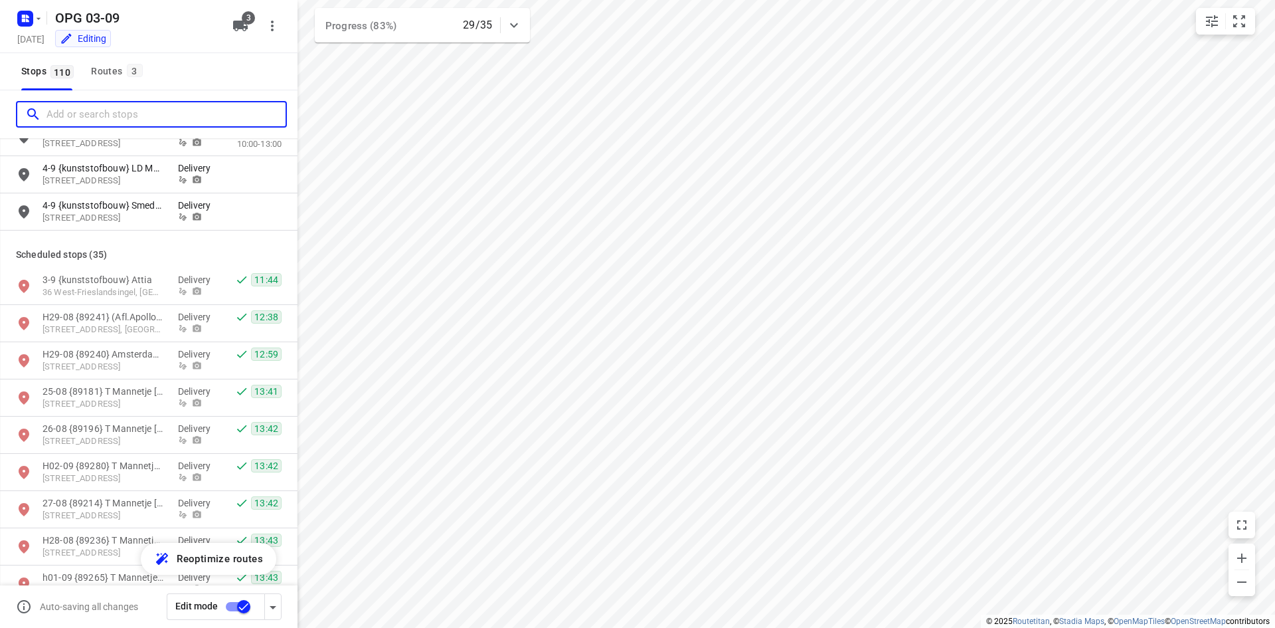
click at [51, 118] on input "Add or search stops" at bounding box center [166, 114] width 239 height 21
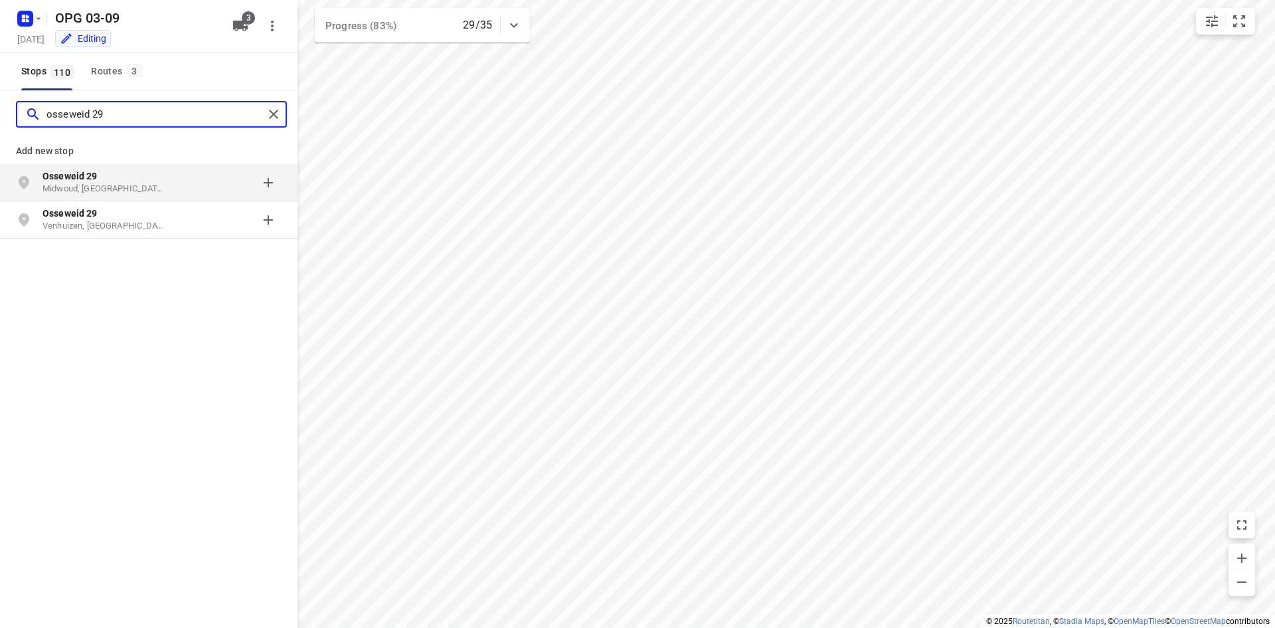
type input "osseweid 29"
click at [109, 179] on p "Osseweid 29" at bounding box center [104, 175] width 122 height 13
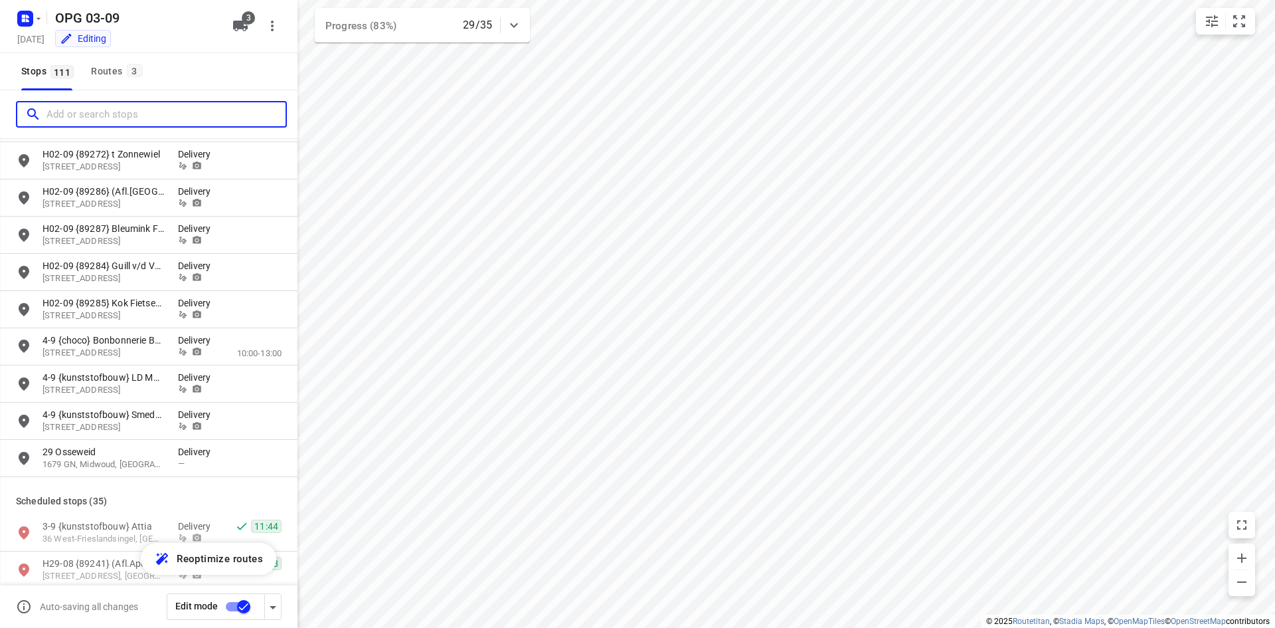
scroll to position [2524, 0]
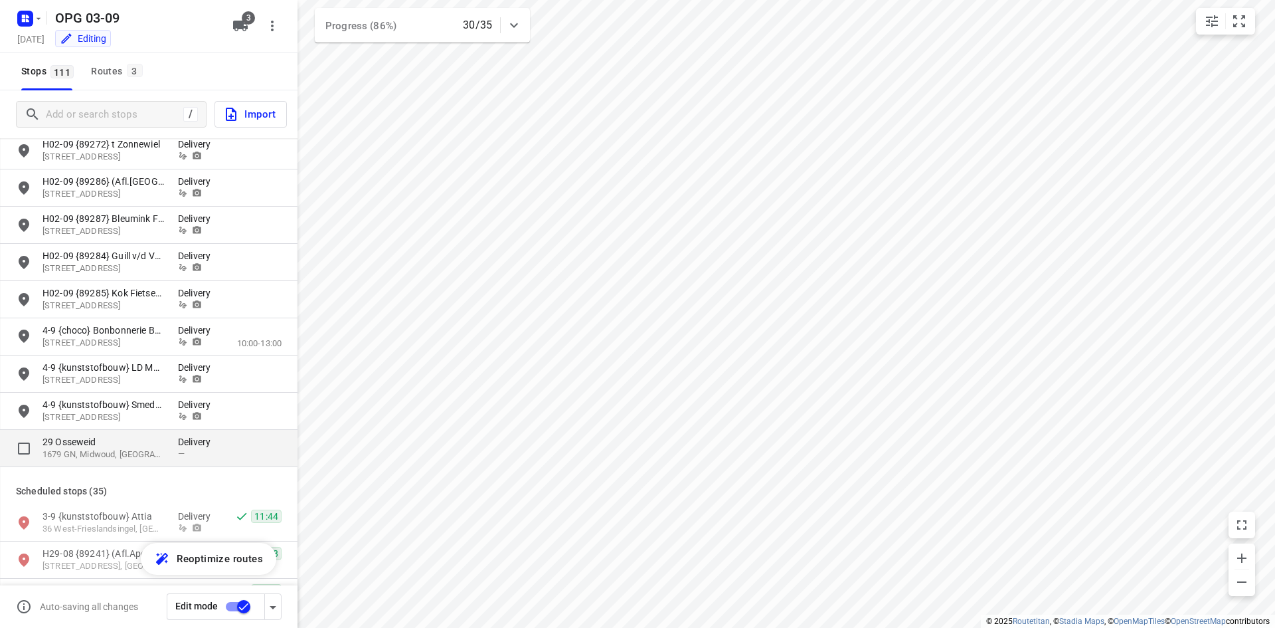
click at [113, 440] on p "29 Osseweid" at bounding box center [104, 441] width 122 height 13
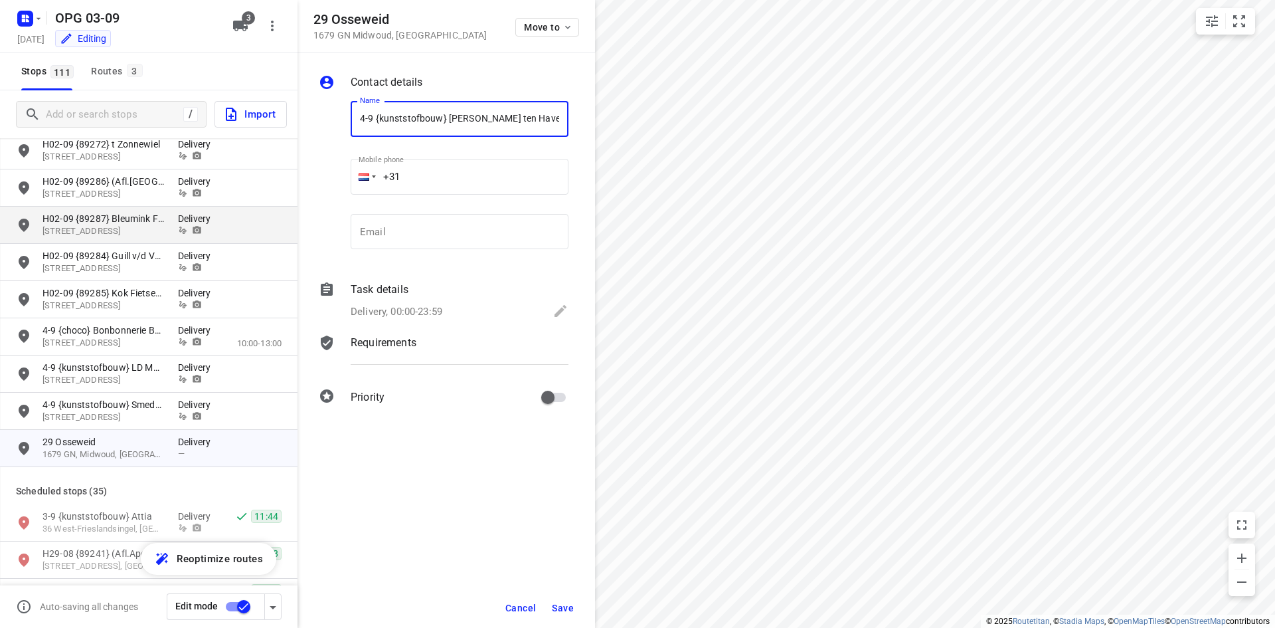
type input "4-9 {kunststofbouw} [PERSON_NAME] ten Have"
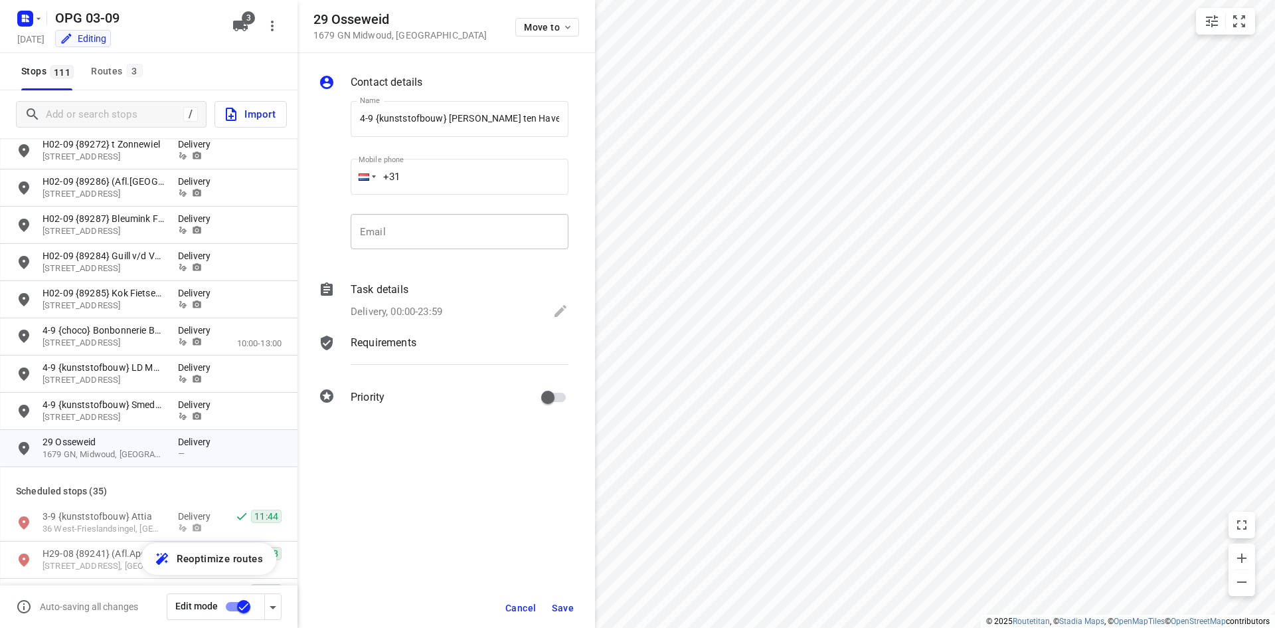
drag, startPoint x: 383, startPoint y: 246, endPoint x: 359, endPoint y: 246, distance: 23.3
click at [383, 246] on input "email" at bounding box center [460, 232] width 218 height 36
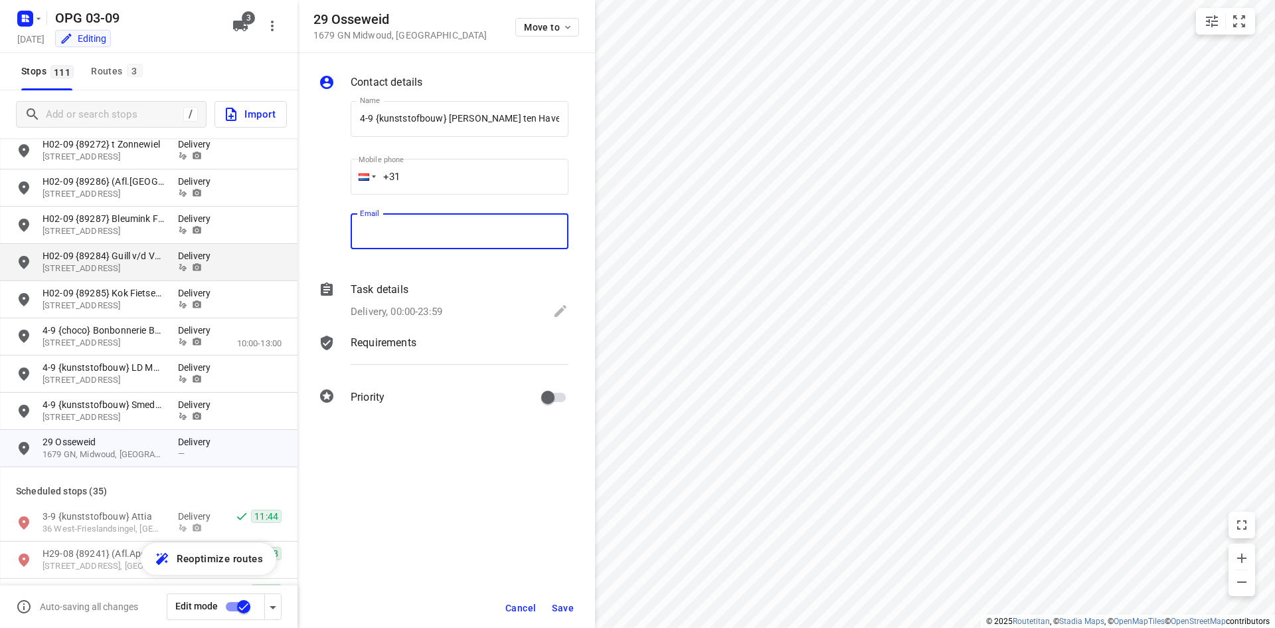
paste input "[PERSON_NAME][EMAIL_ADDRESS][DOMAIN_NAME]"
type input "[PERSON_NAME][EMAIL_ADDRESS][DOMAIN_NAME]"
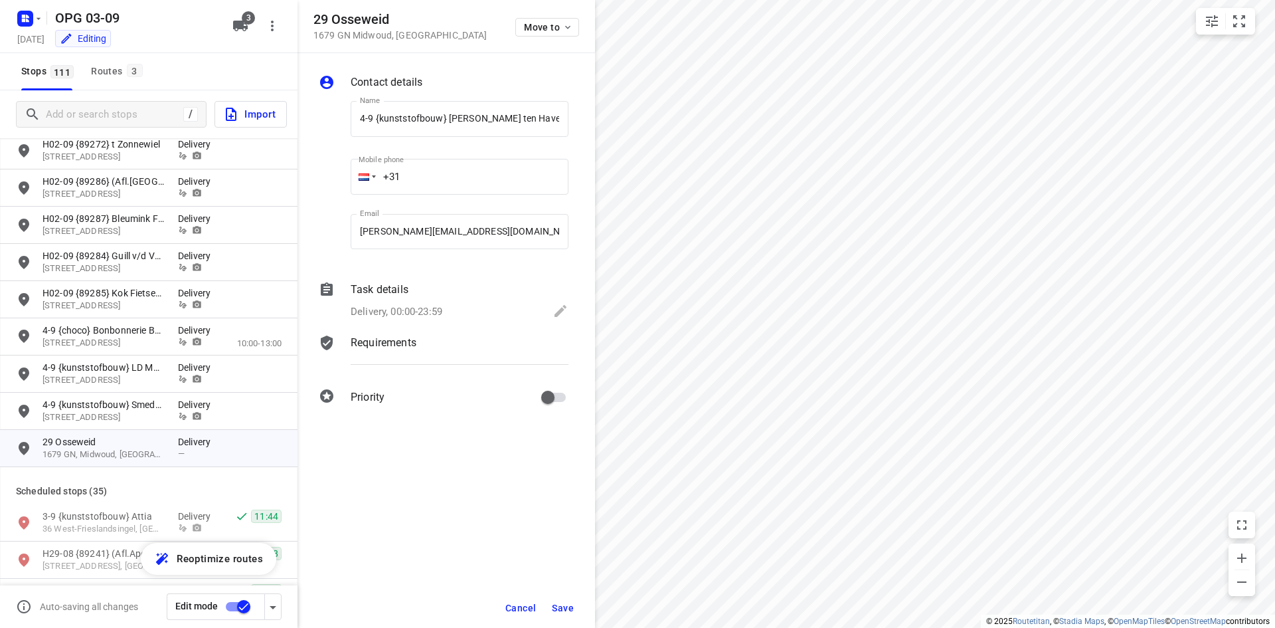
click at [492, 180] on input "+31" at bounding box center [460, 177] width 218 height 36
type input "[PHONE_NUMBER]"
click at [386, 305] on p "Delivery, 00:00-23:59" at bounding box center [397, 311] width 92 height 15
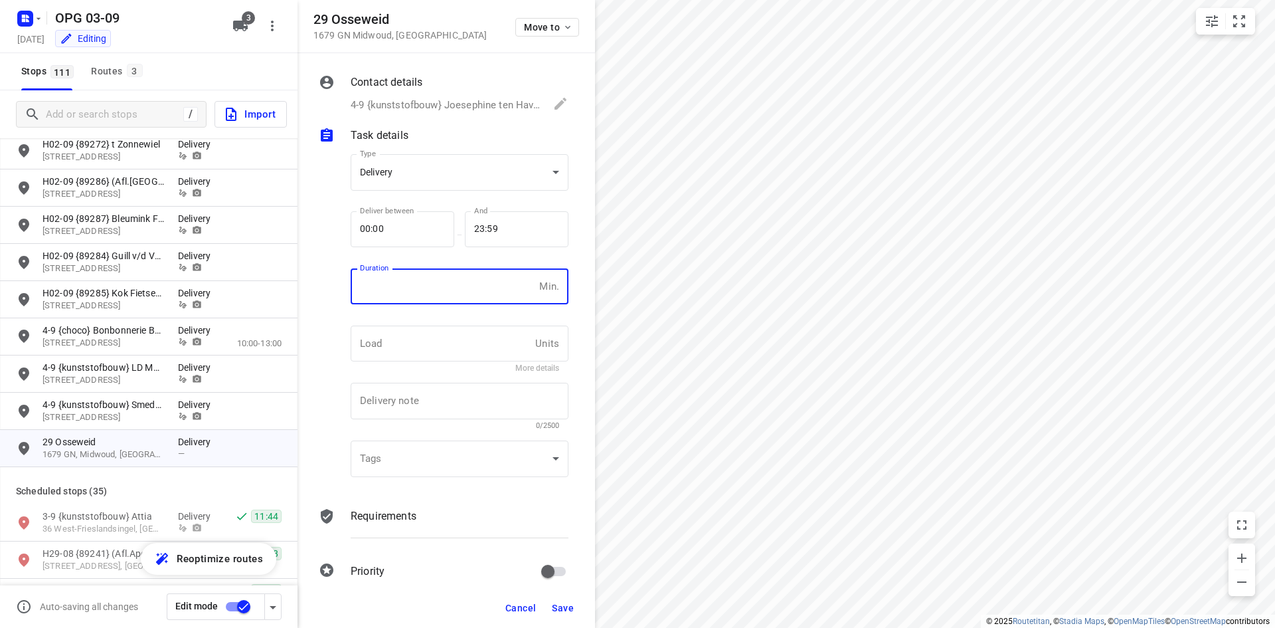
click at [387, 293] on input "number" at bounding box center [442, 286] width 183 height 36
type input "10"
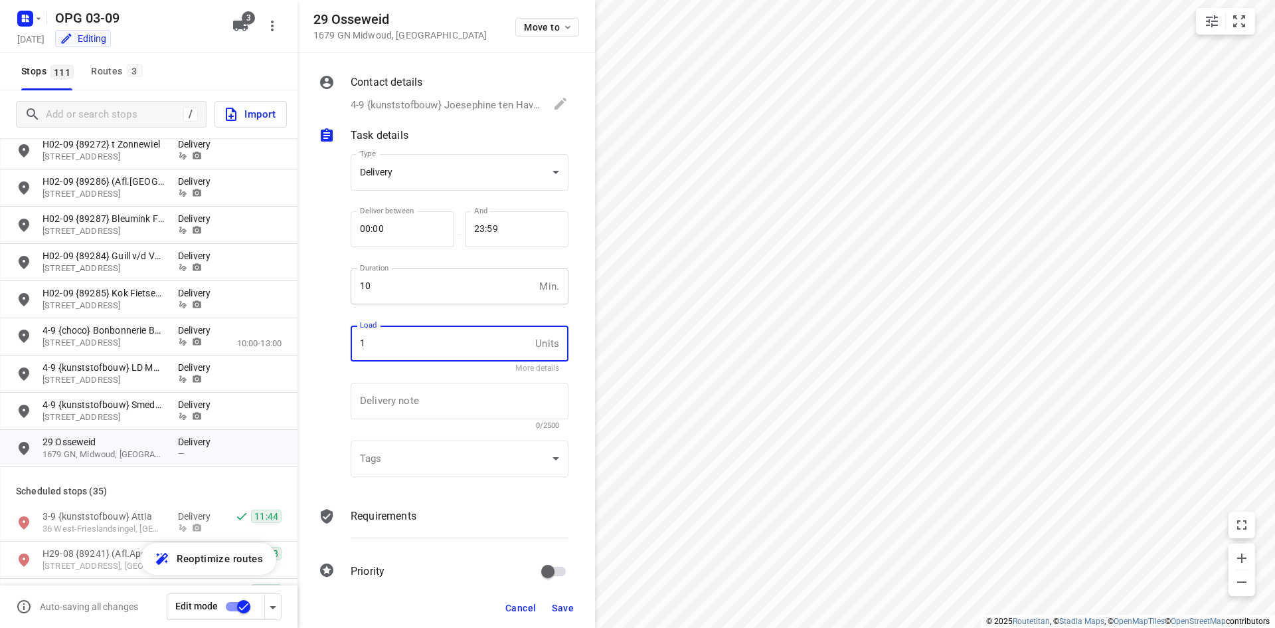
type input "1"
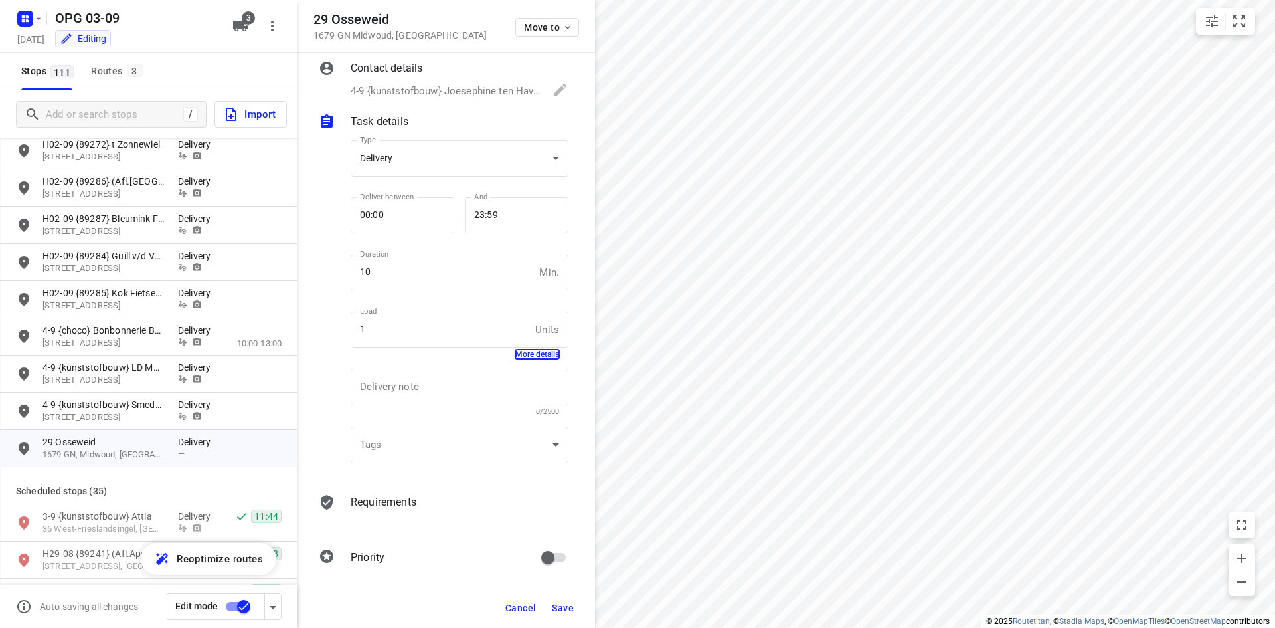
scroll to position [17, 0]
click at [397, 475] on div "Tags ​ ​" at bounding box center [459, 446] width 229 height 62
click at [397, 492] on p "Requirements" at bounding box center [384, 499] width 66 height 16
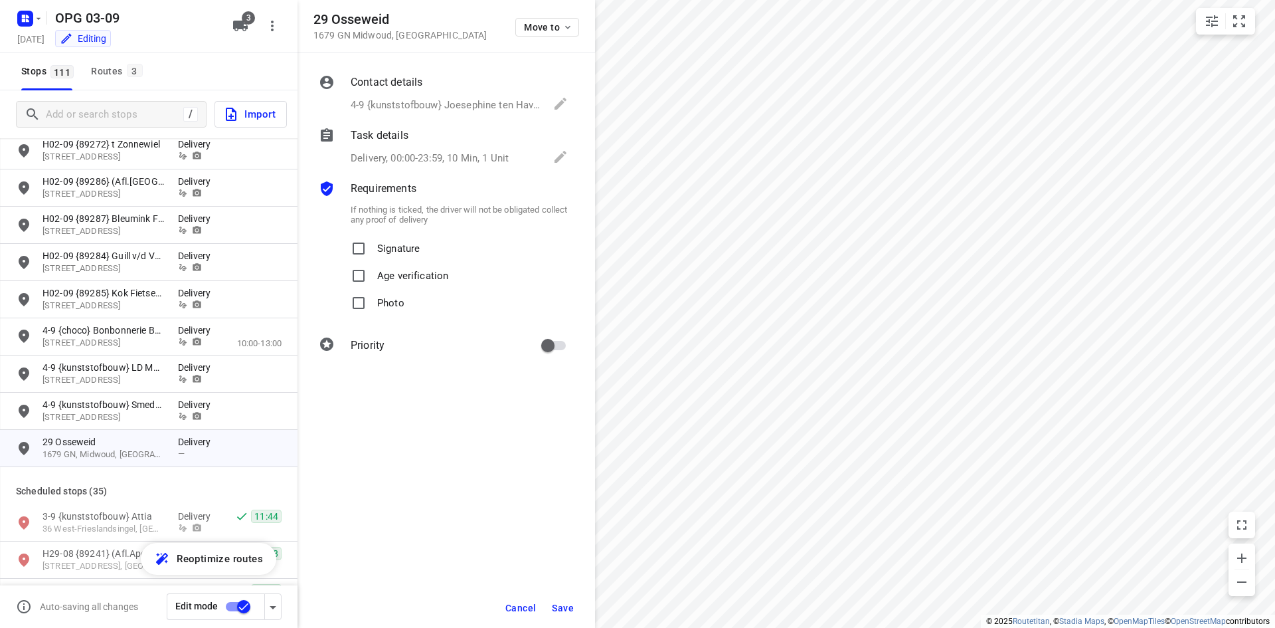
click at [381, 236] on p "Signature" at bounding box center [398, 244] width 43 height 19
click at [372, 236] on input "Signature" at bounding box center [358, 248] width 27 height 27
checkbox input "true"
click at [369, 309] on input "Photo" at bounding box center [358, 303] width 27 height 27
checkbox input "true"
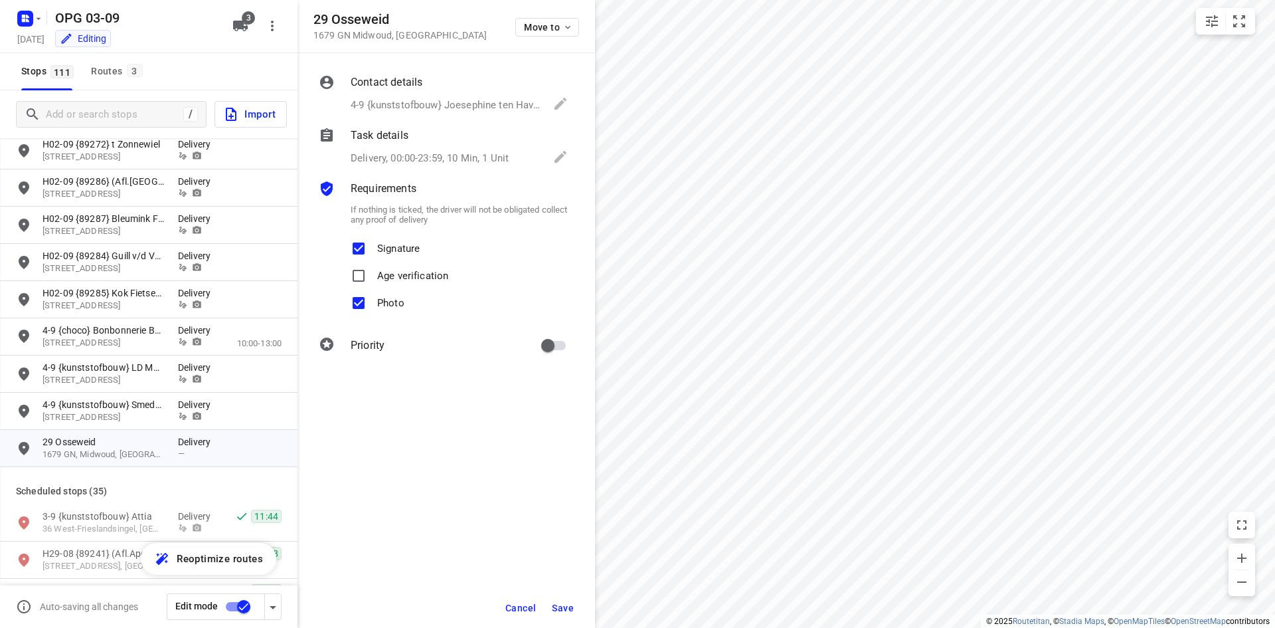
click at [560, 354] on input "primary checkbox" at bounding box center [548, 345] width 76 height 25
checkbox input "true"
click at [567, 611] on span "Save" at bounding box center [563, 608] width 22 height 11
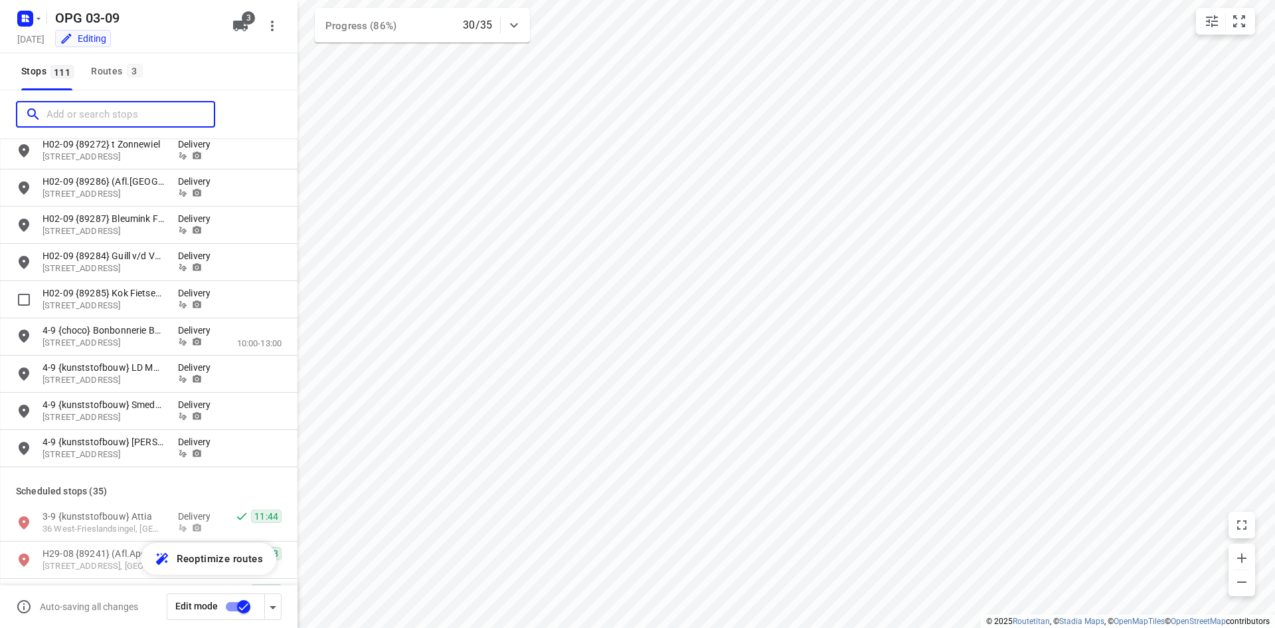
click at [94, 114] on input "Add or search stops" at bounding box center [130, 114] width 167 height 21
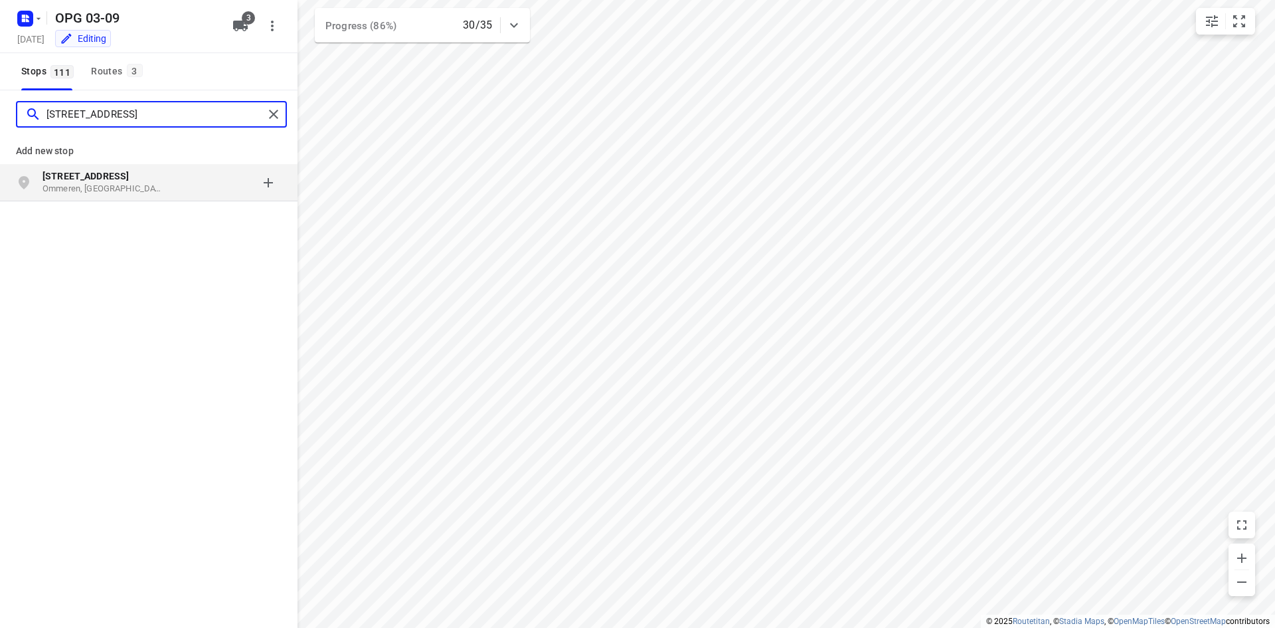
type input "[STREET_ADDRESS]"
click at [62, 171] on b "[STREET_ADDRESS]" at bounding box center [86, 176] width 86 height 11
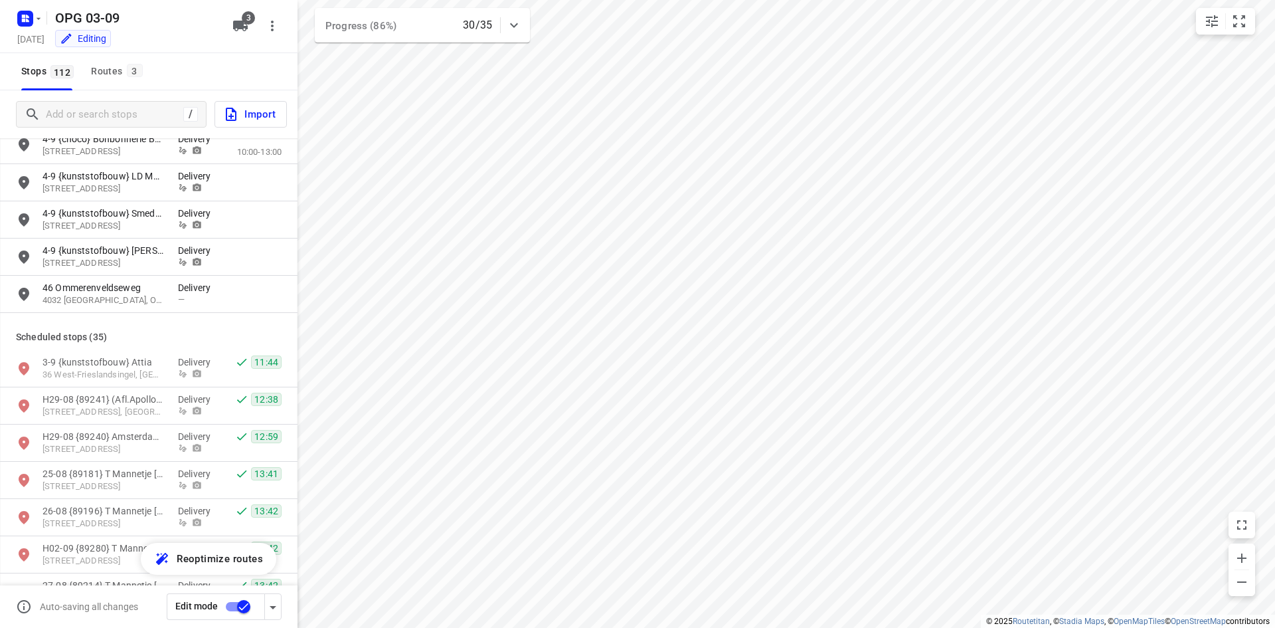
scroll to position [2591, 0]
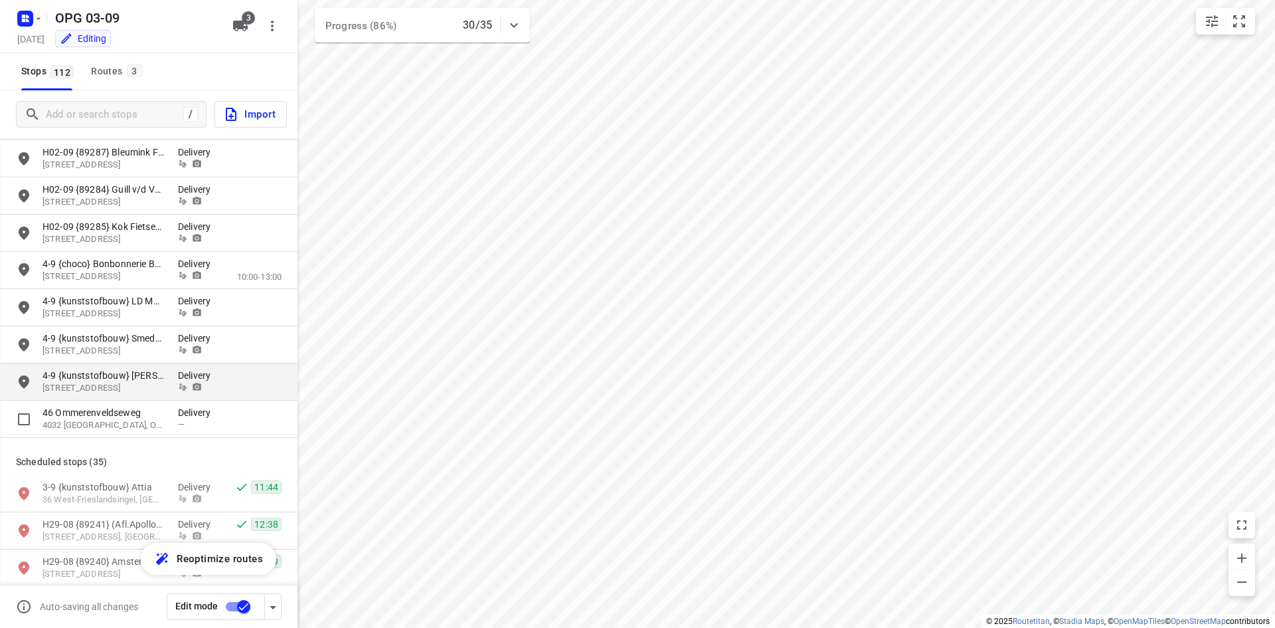
drag, startPoint x: 167, startPoint y: 416, endPoint x: 209, endPoint y: 377, distance: 57.4
click at [167, 416] on p "46 Ommerenveldseweg" at bounding box center [111, 412] width 136 height 13
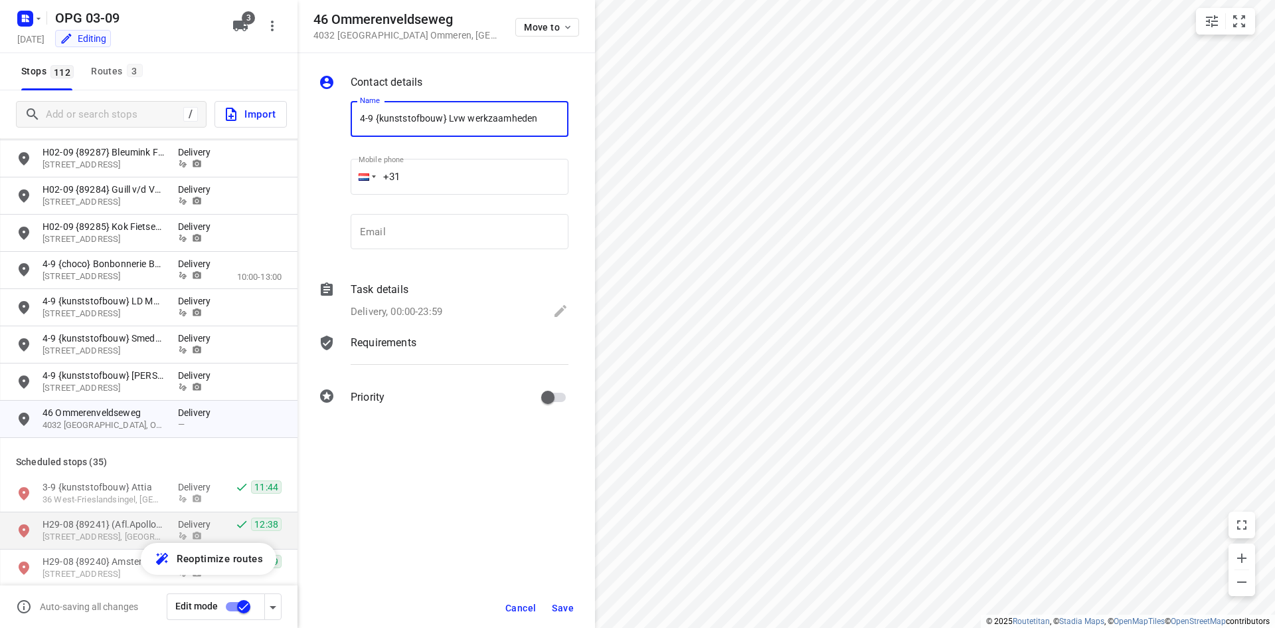
type input "4-9 {kunststofbouw} Lvw werkzaamheden"
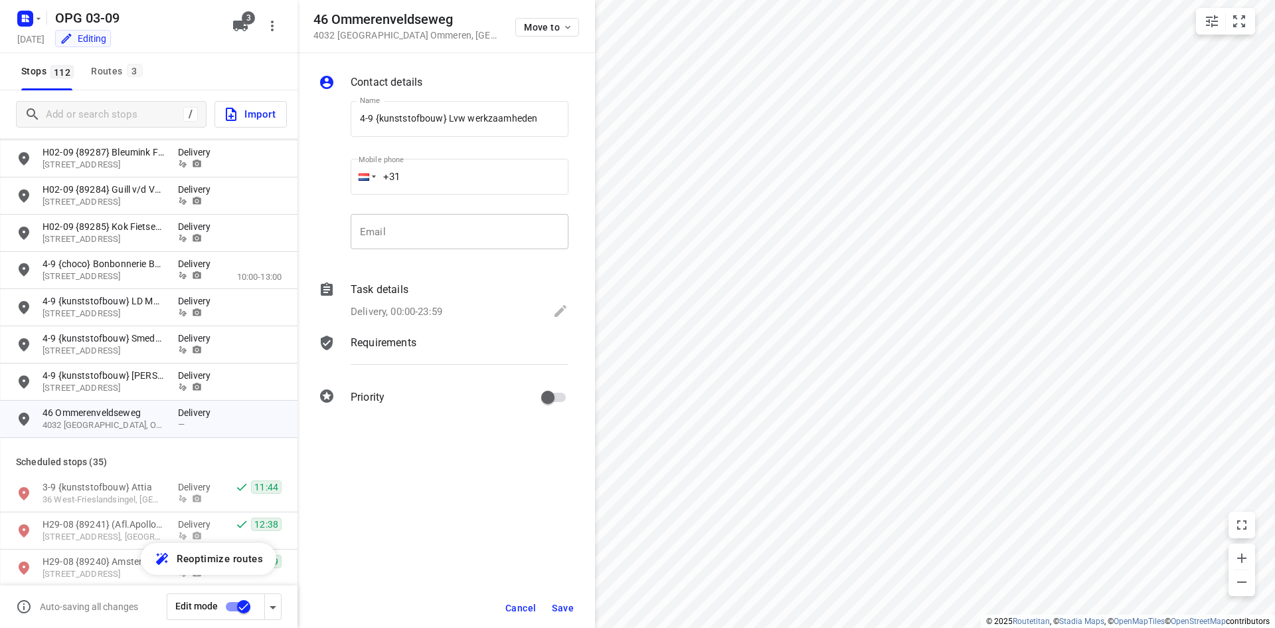
click at [448, 233] on input "email" at bounding box center [460, 232] width 218 height 36
paste input "[EMAIL_ADDRESS][DOMAIN_NAME]"
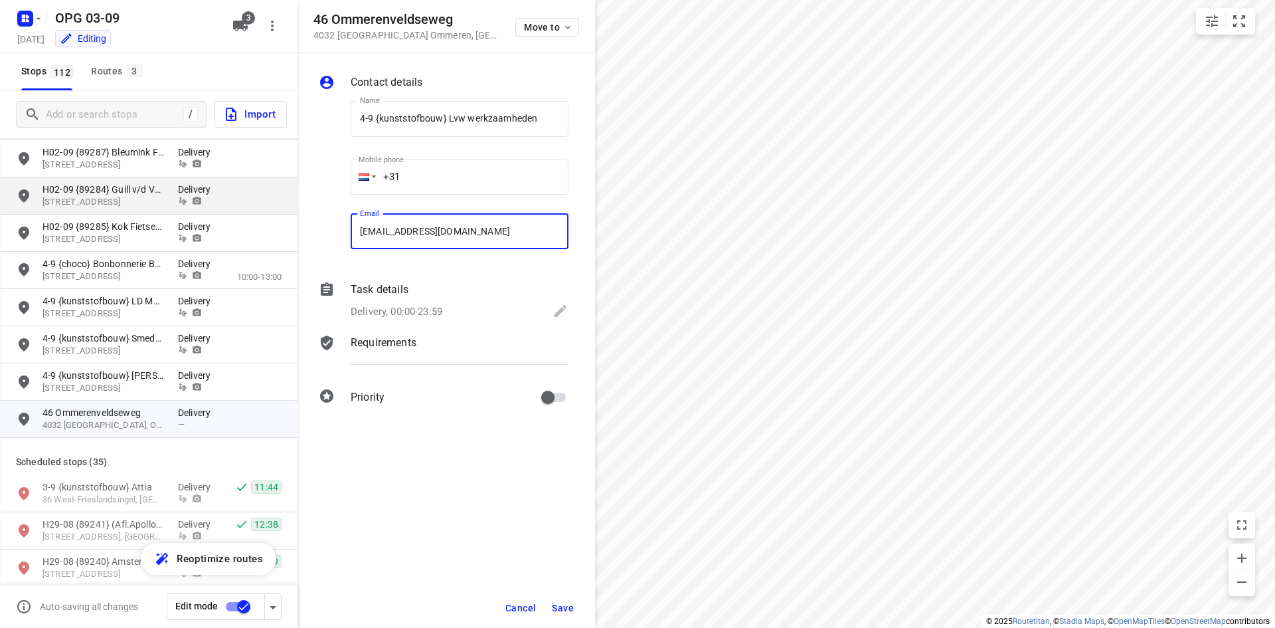
type input "[EMAIL_ADDRESS][DOMAIN_NAME]"
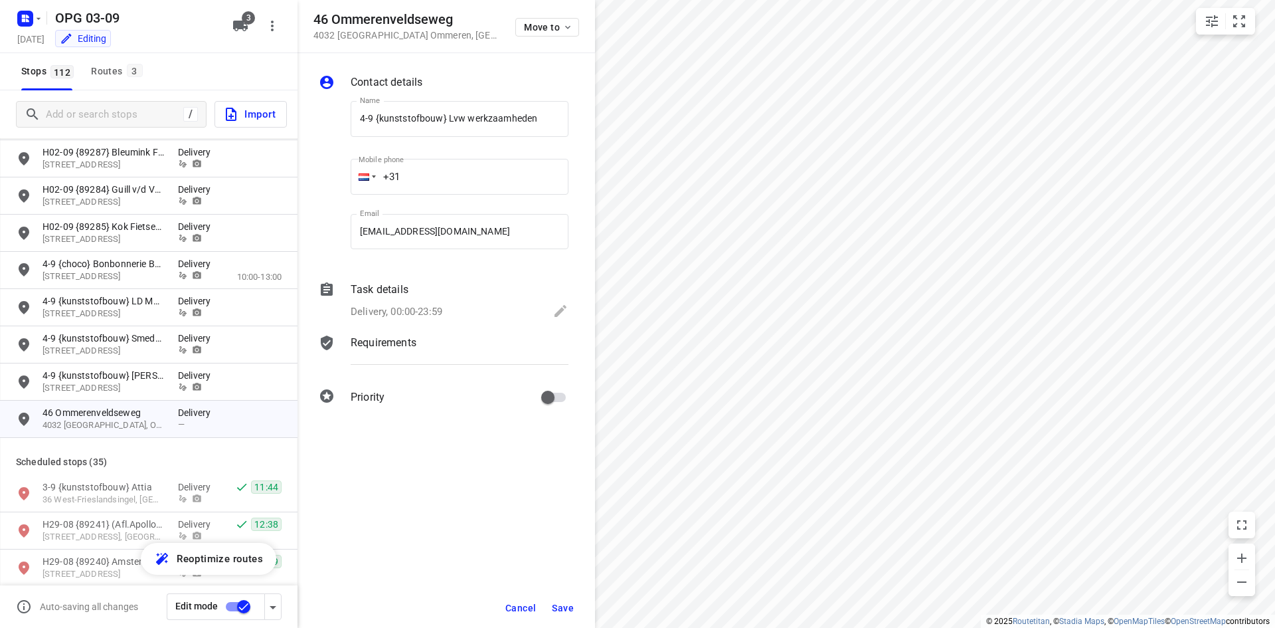
click at [403, 174] on input "+31" at bounding box center [460, 177] width 218 height 36
type input "[PHONE_NUMBER]"
click at [376, 296] on p "Task details" at bounding box center [380, 290] width 58 height 16
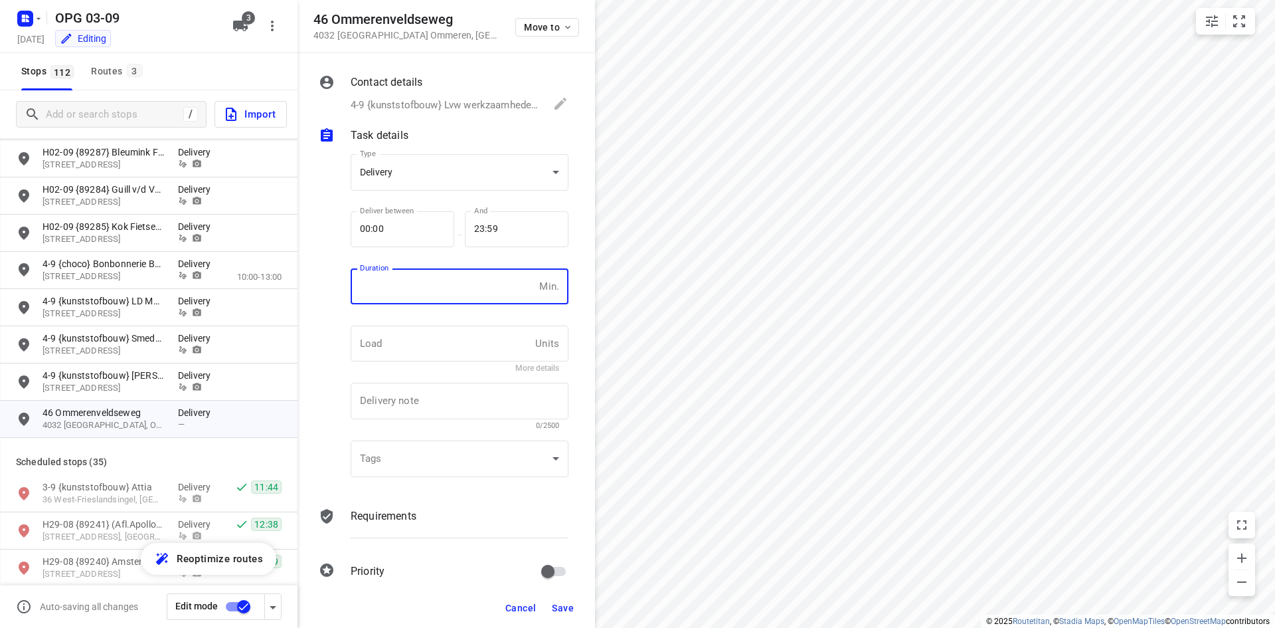
click at [375, 284] on input "number" at bounding box center [442, 286] width 183 height 36
type input "10"
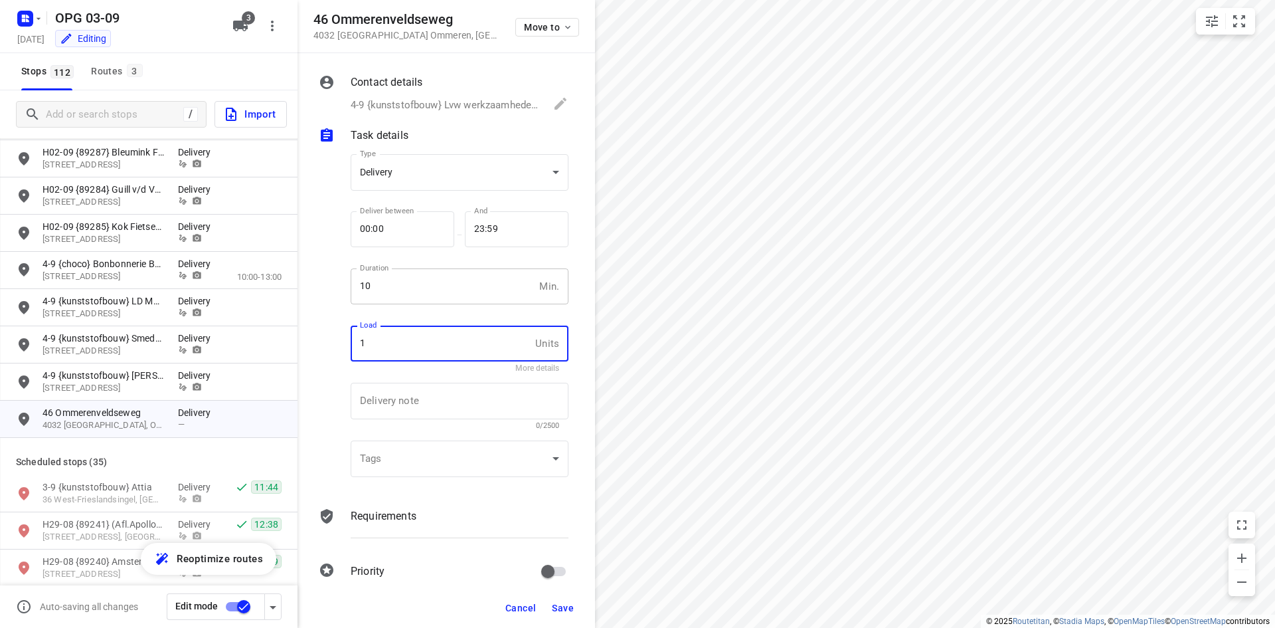
type input "1"
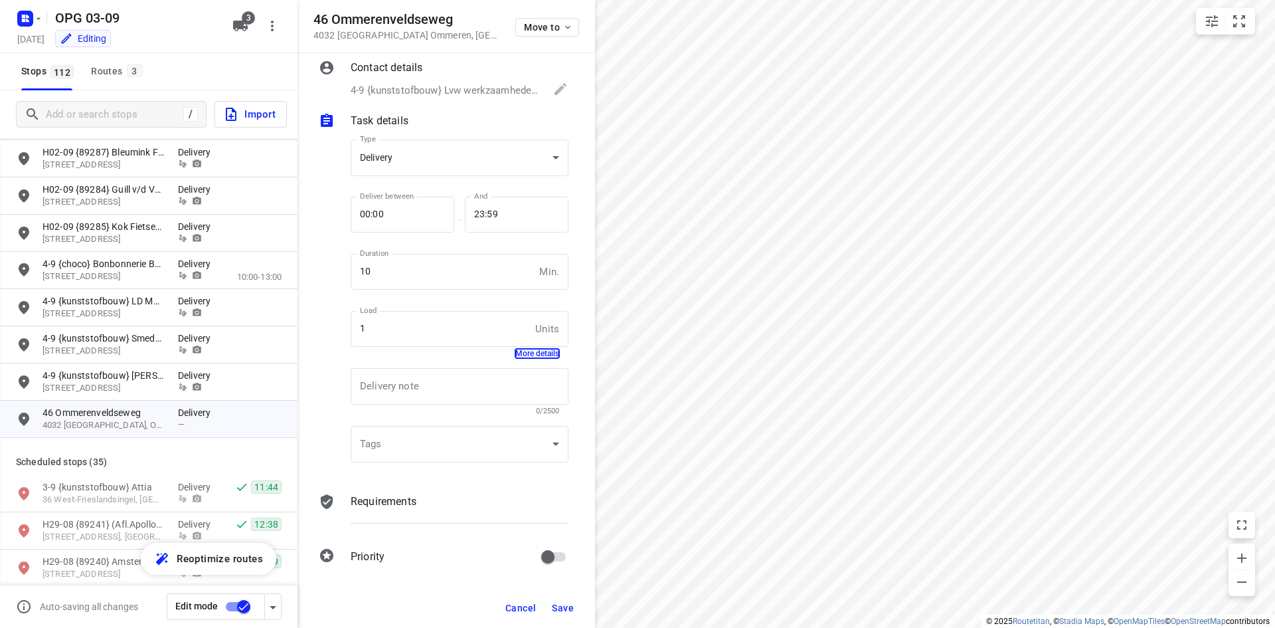
scroll to position [17, 0]
click at [369, 480] on div "Contact details 4-9 {kunststofbouw} Lvw werkzaamheden, [PHONE_NUMBER], [EMAIL_A…" at bounding box center [447, 320] width 298 height 535
click at [364, 494] on p "Requirements" at bounding box center [384, 499] width 66 height 16
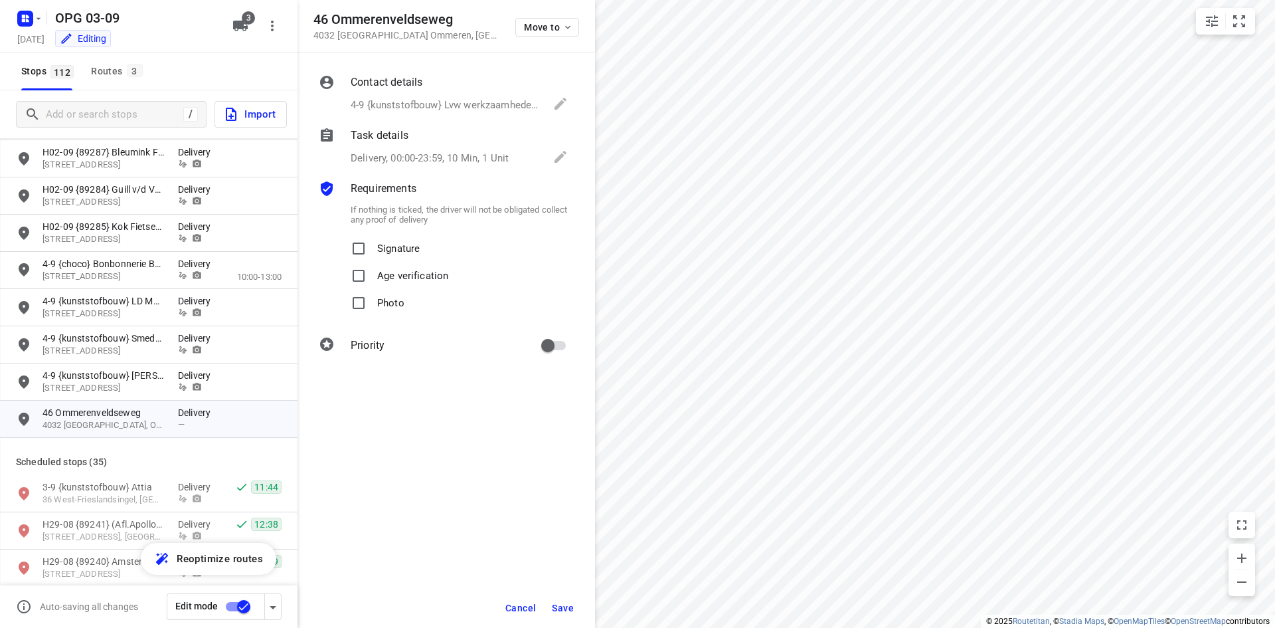
scroll to position [0, 0]
click at [377, 247] on p "Signature" at bounding box center [398, 244] width 43 height 19
click at [372, 247] on input "Signature" at bounding box center [358, 248] width 27 height 27
checkbox input "true"
click at [375, 310] on label "Photo" at bounding box center [374, 303] width 59 height 27
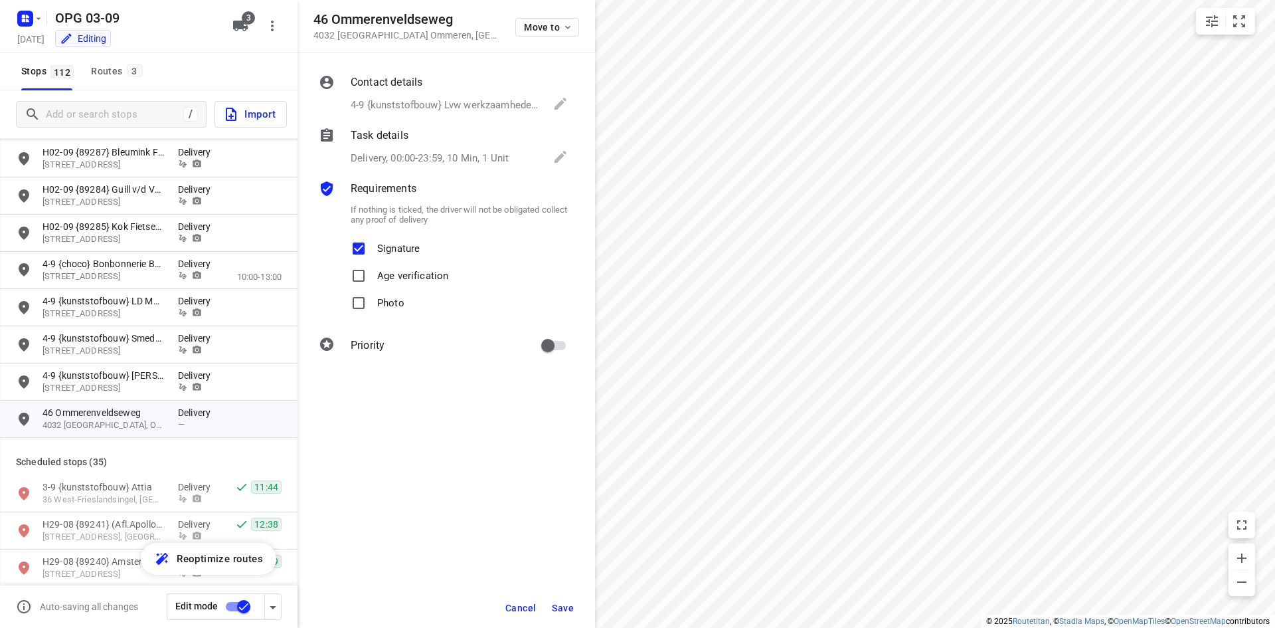
click at [372, 310] on input "Photo" at bounding box center [358, 303] width 27 height 27
checkbox input "true"
click at [565, 337] on input "primary checkbox" at bounding box center [548, 345] width 76 height 25
checkbox input "true"
click at [565, 610] on span "Save" at bounding box center [563, 608] width 22 height 11
